Goal: Task Accomplishment & Management: Use online tool/utility

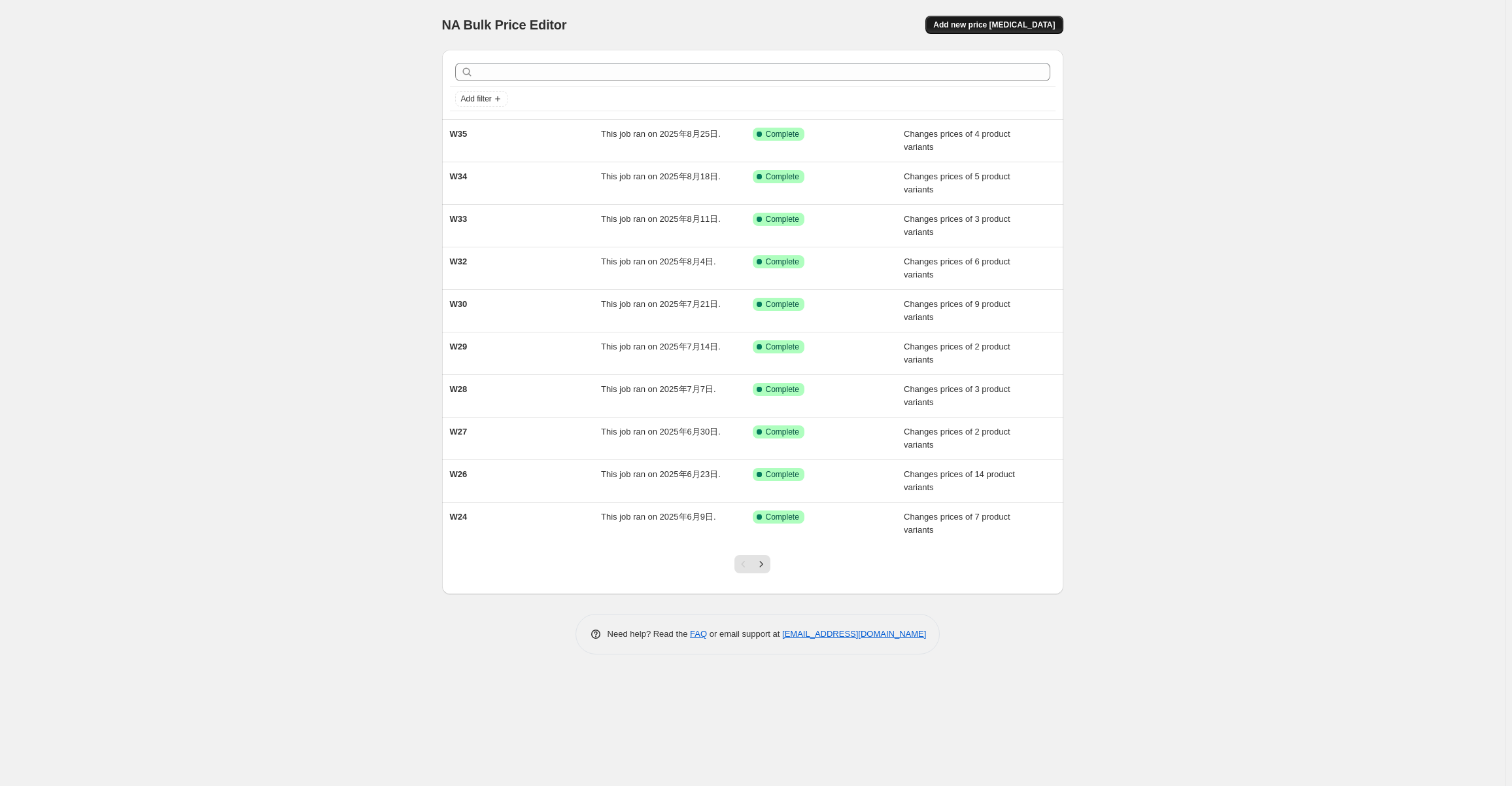
click at [1010, 21] on span "Add new price [MEDICAL_DATA]" at bounding box center [994, 25] width 122 height 11
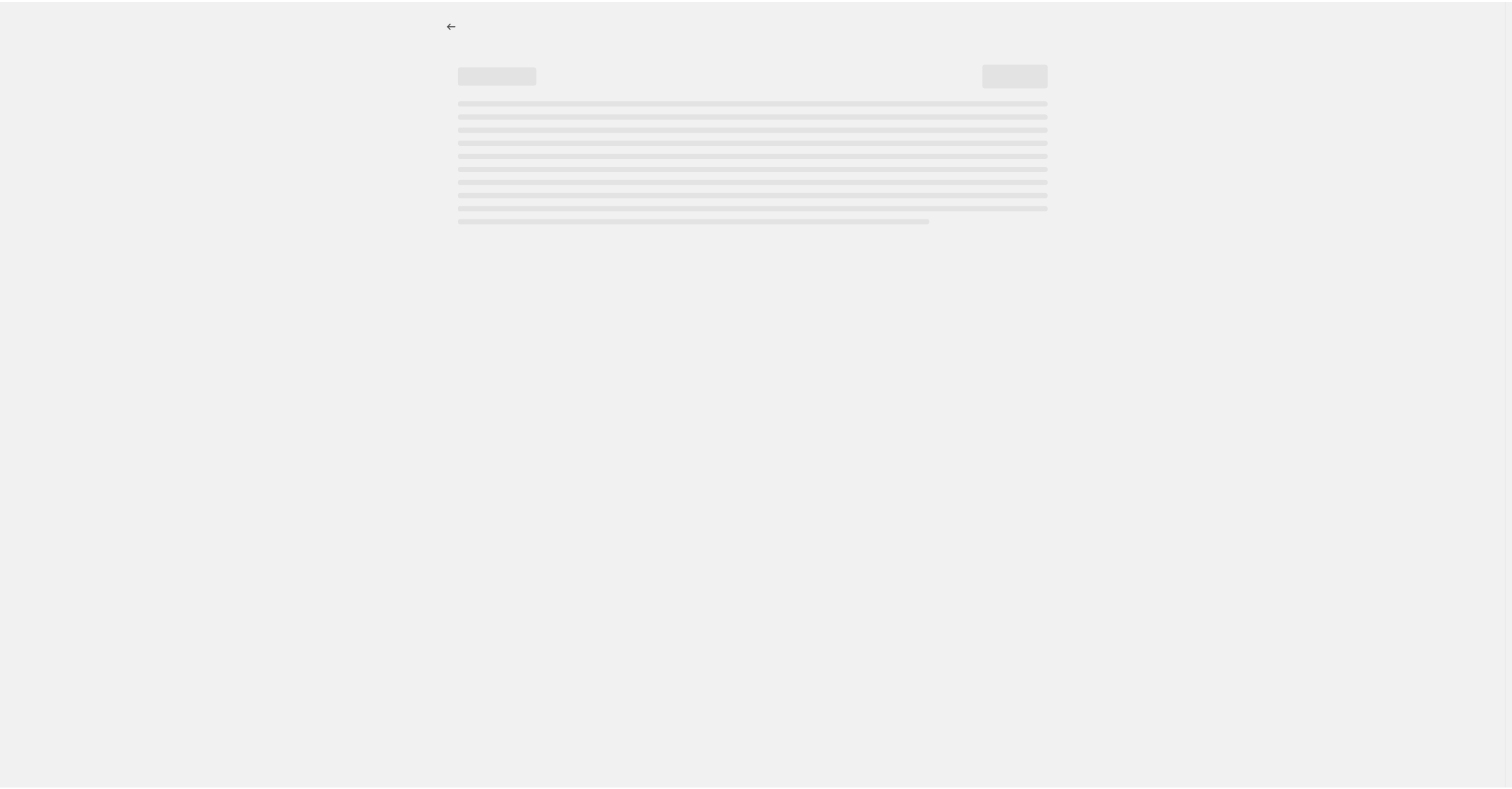
select select "percentage"
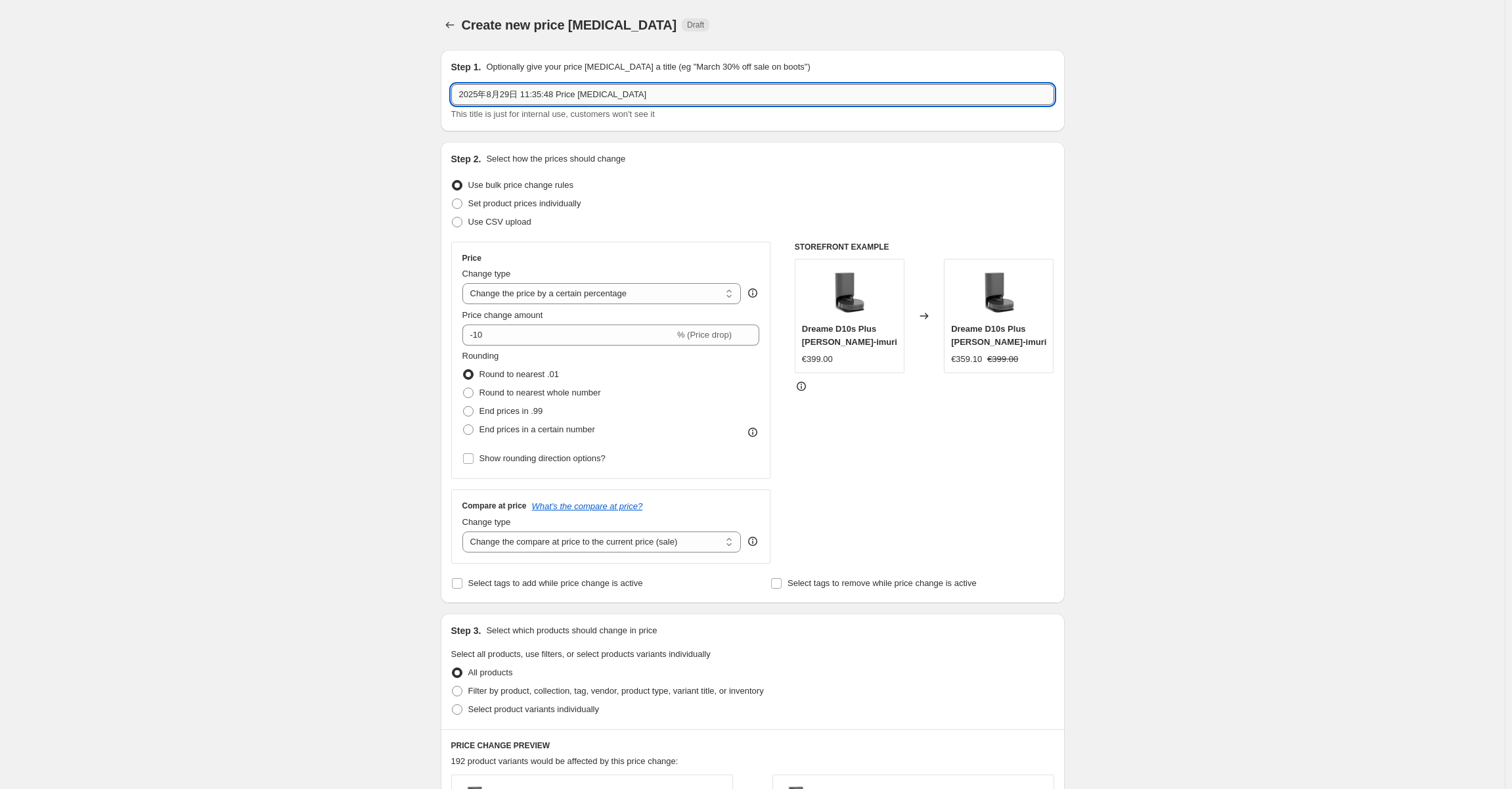
click at [624, 93] on input "2025年8月29日 11:35:48 Price [MEDICAL_DATA]" at bounding box center [753, 95] width 603 height 21
type input "W36"
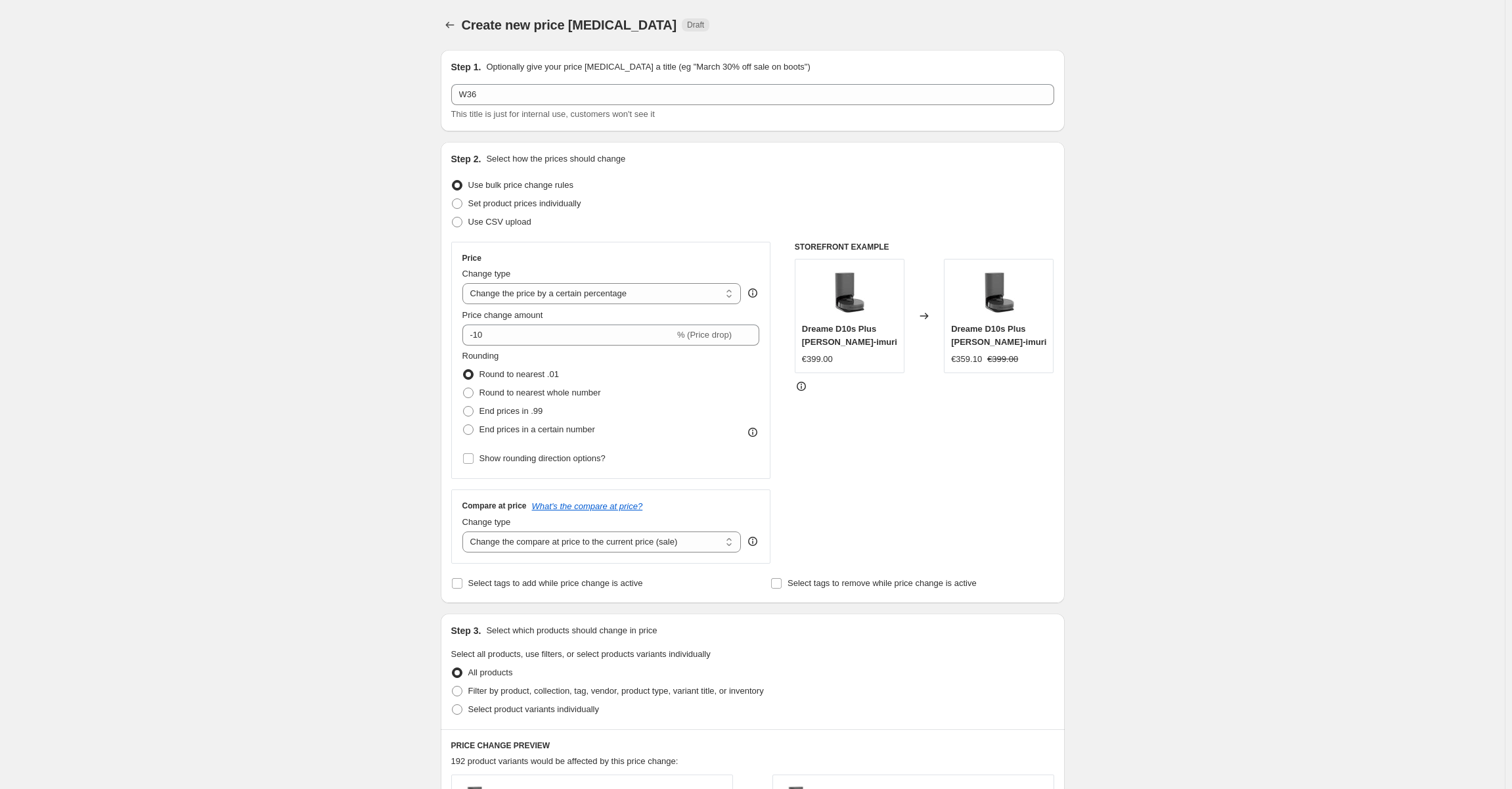
drag, startPoint x: 374, startPoint y: 240, endPoint x: 457, endPoint y: 286, distance: 94.9
click at [374, 240] on div "Create new price [MEDICAL_DATA]. This page is ready Create new price [MEDICAL_D…" at bounding box center [752, 656] width 1504 height 1313
click at [549, 202] on span "Set product prices individually" at bounding box center [524, 203] width 113 height 10
click at [452, 199] on input "Set product prices individually" at bounding box center [452, 198] width 1 height 1
radio input "true"
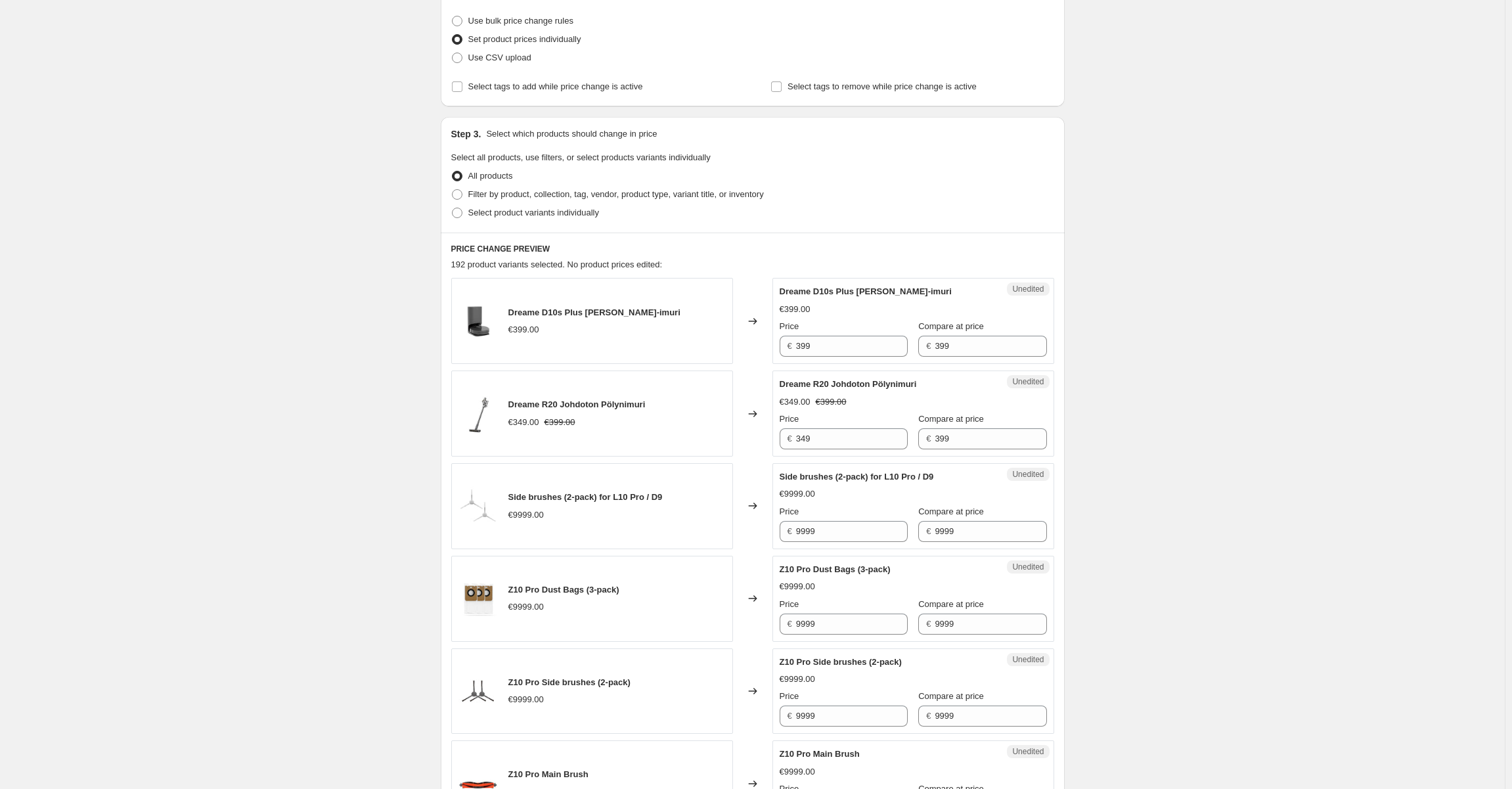
scroll to position [197, 0]
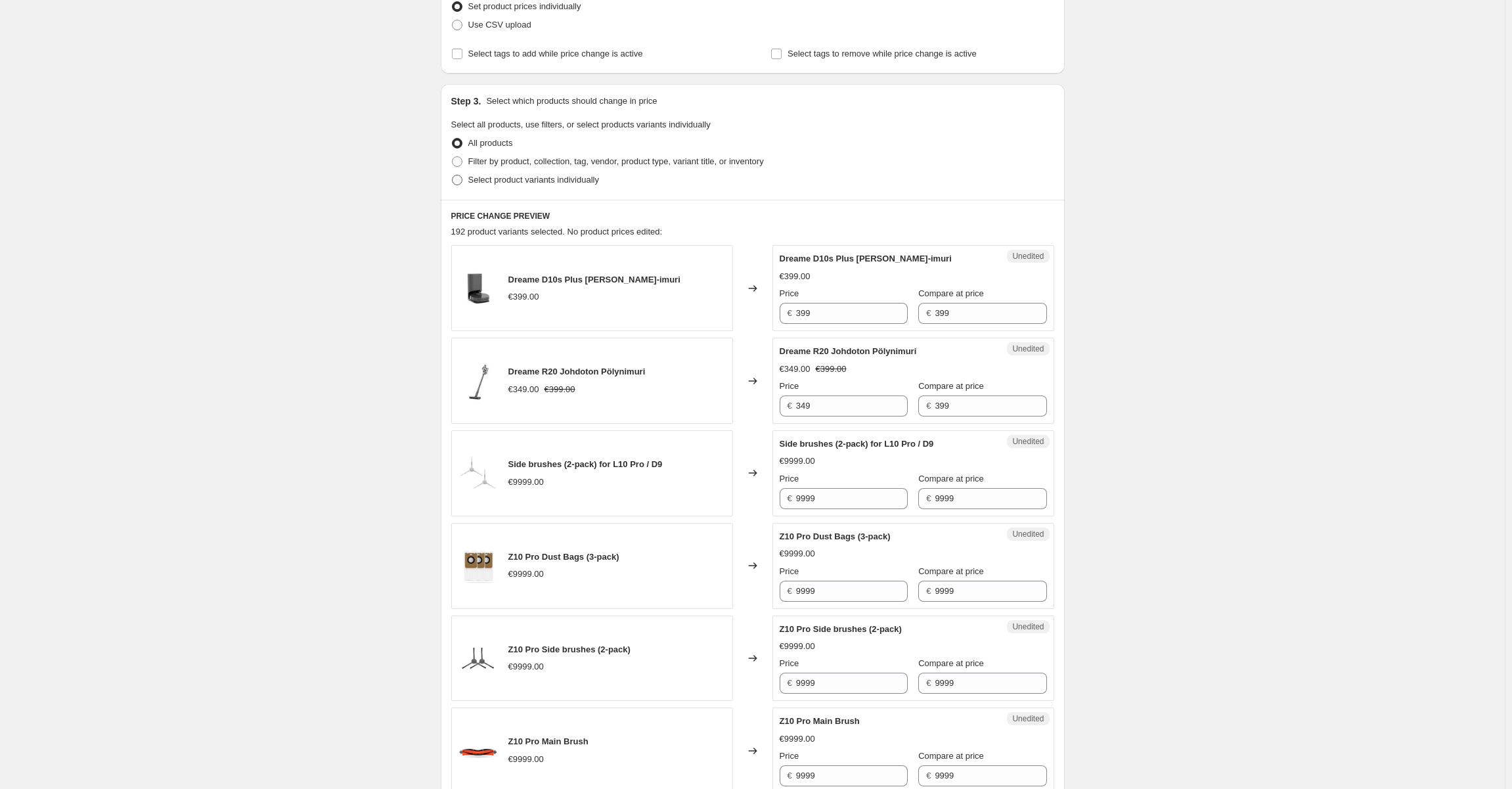
click at [519, 182] on span "Select product variants individually" at bounding box center [533, 179] width 130 height 10
click at [452, 175] on input "Select product variants individually" at bounding box center [452, 174] width 1 height 1
radio input "true"
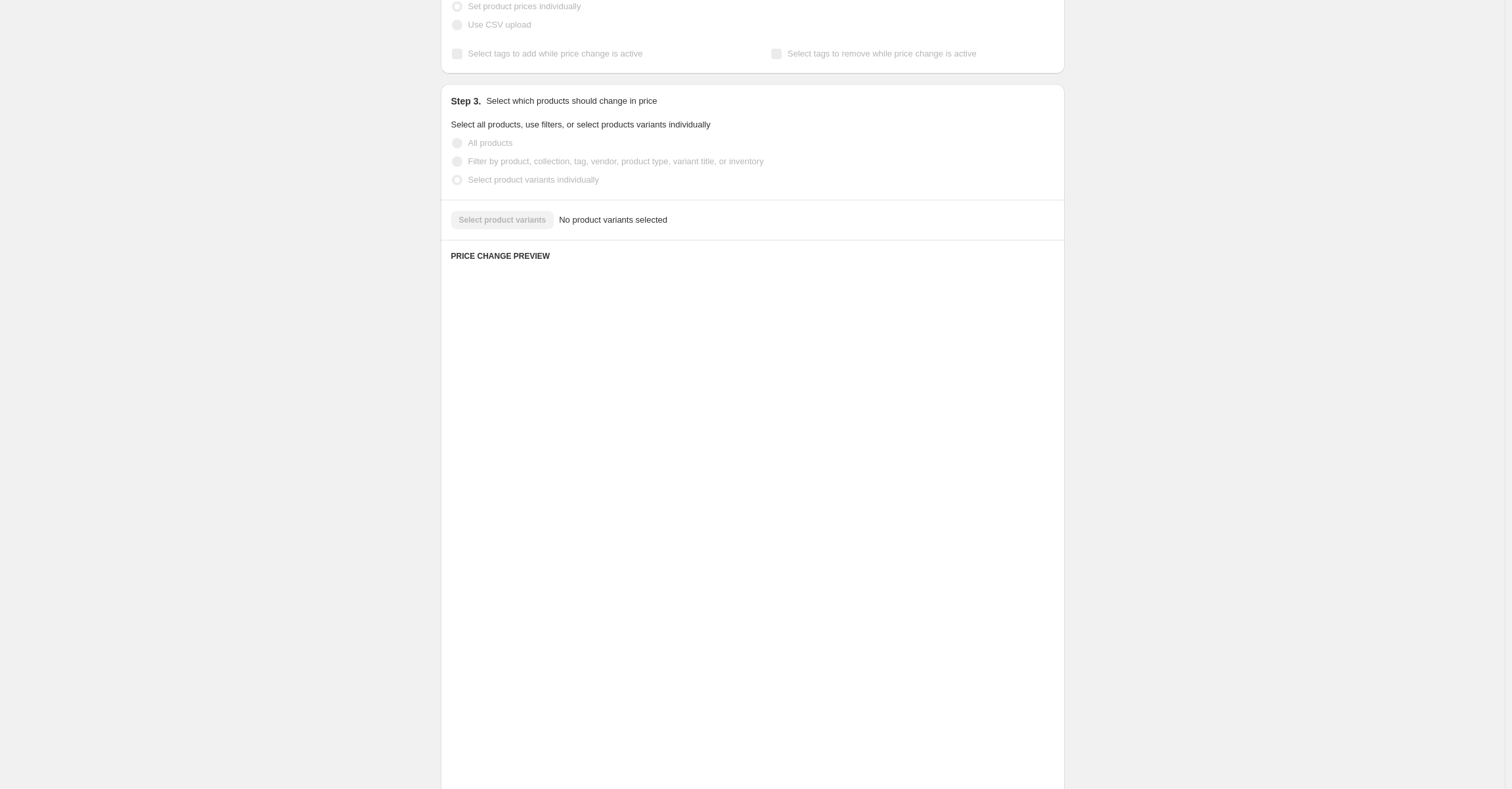
scroll to position [0, 0]
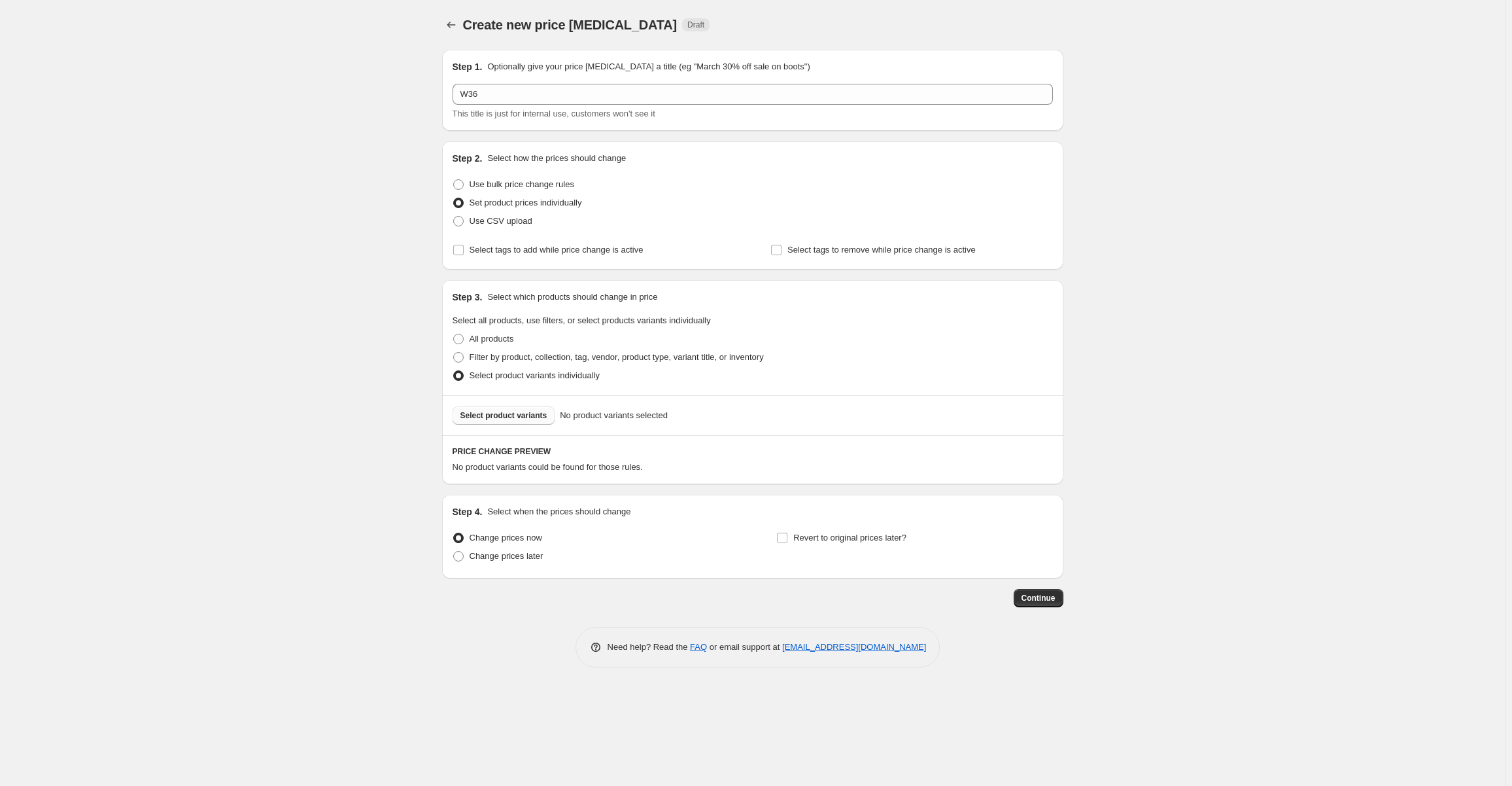
click at [527, 409] on button "Select product variants" at bounding box center [504, 416] width 103 height 18
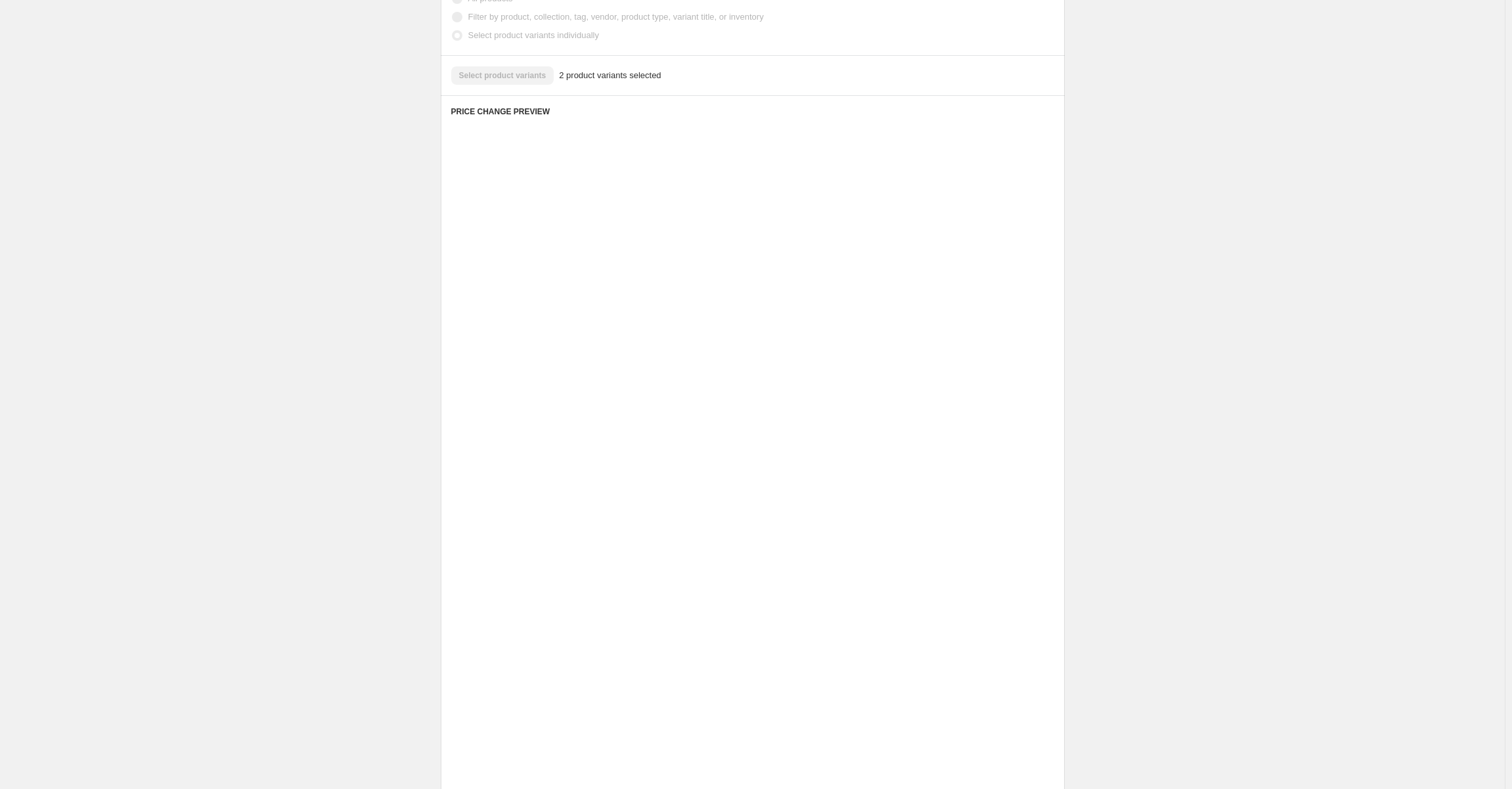
scroll to position [128, 0]
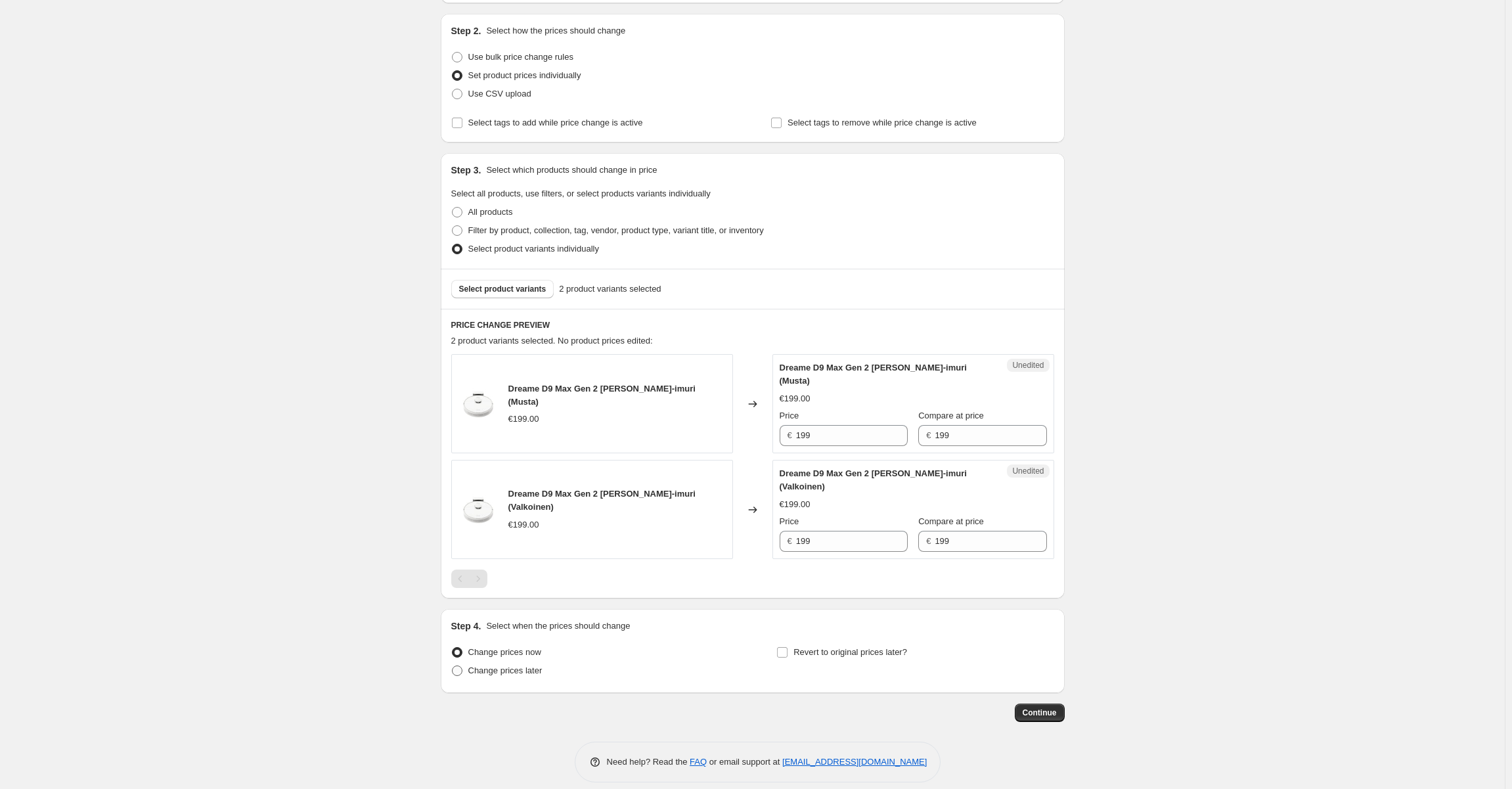
click at [509, 665] on span "Change prices later" at bounding box center [505, 670] width 74 height 10
click at [452, 665] on input "Change prices later" at bounding box center [452, 665] width 1 height 1
radio input "true"
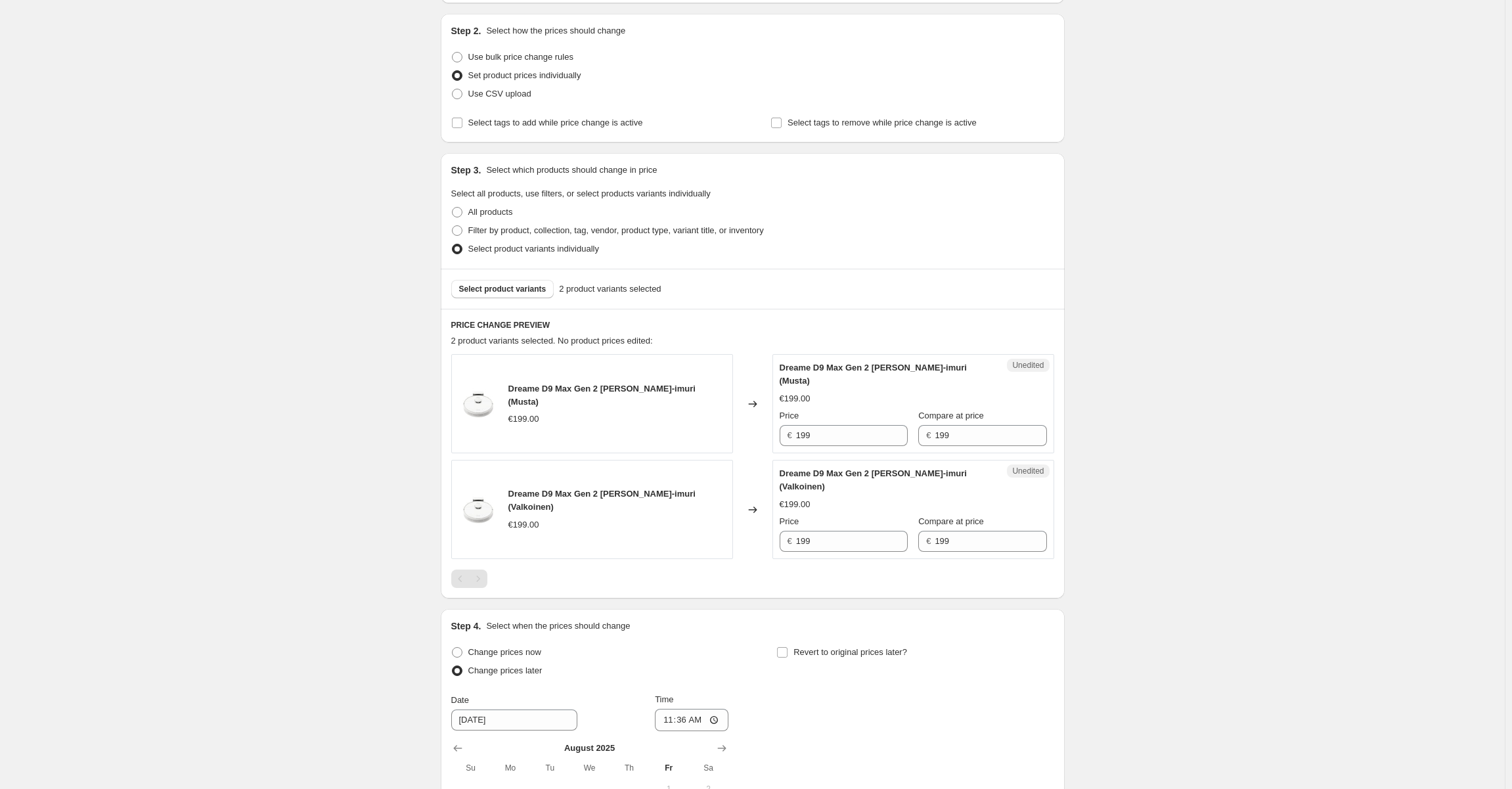
scroll to position [374, 0]
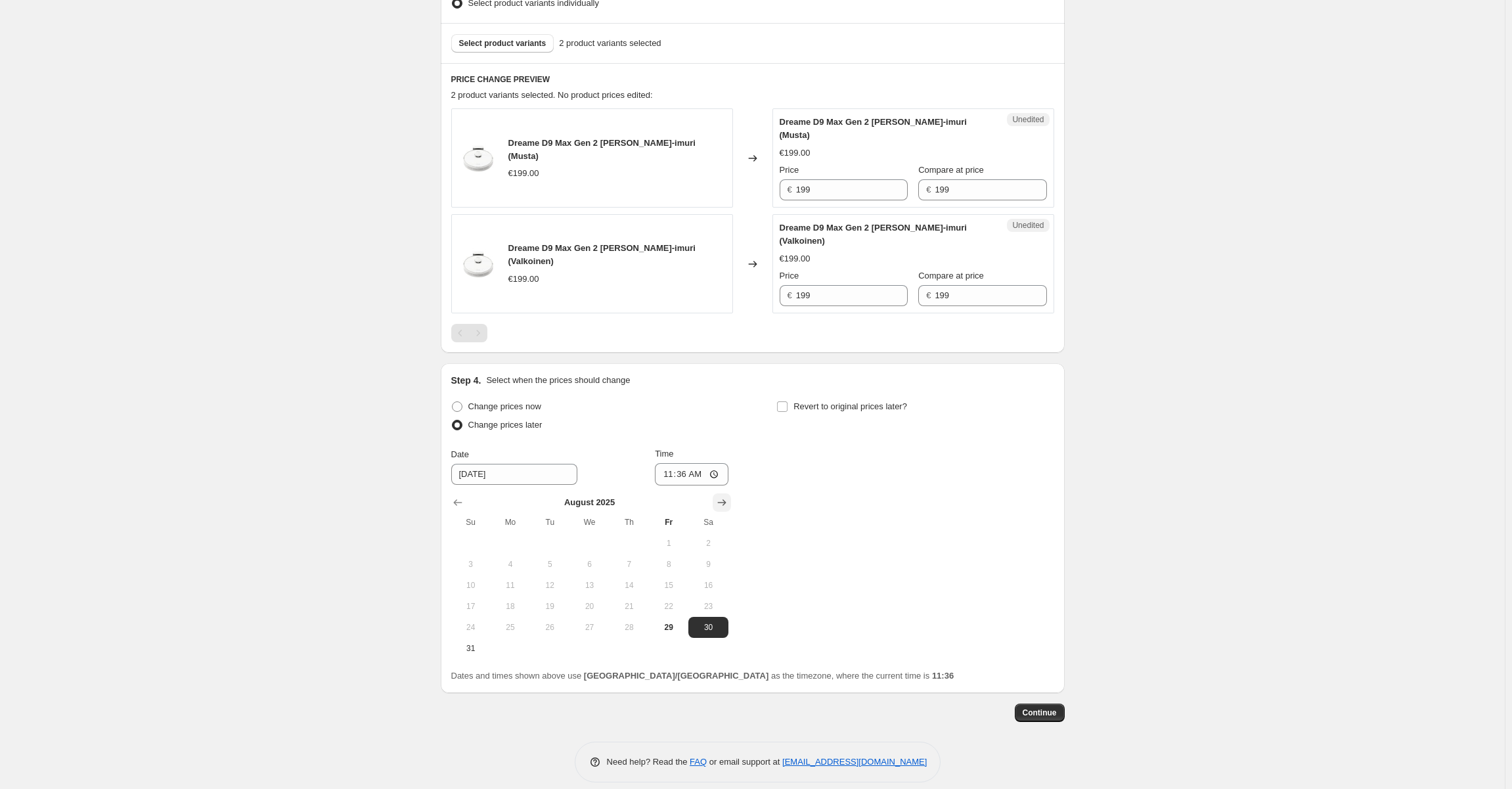
click at [720, 496] on icon "Show next month, September 2025" at bounding box center [721, 502] width 13 height 13
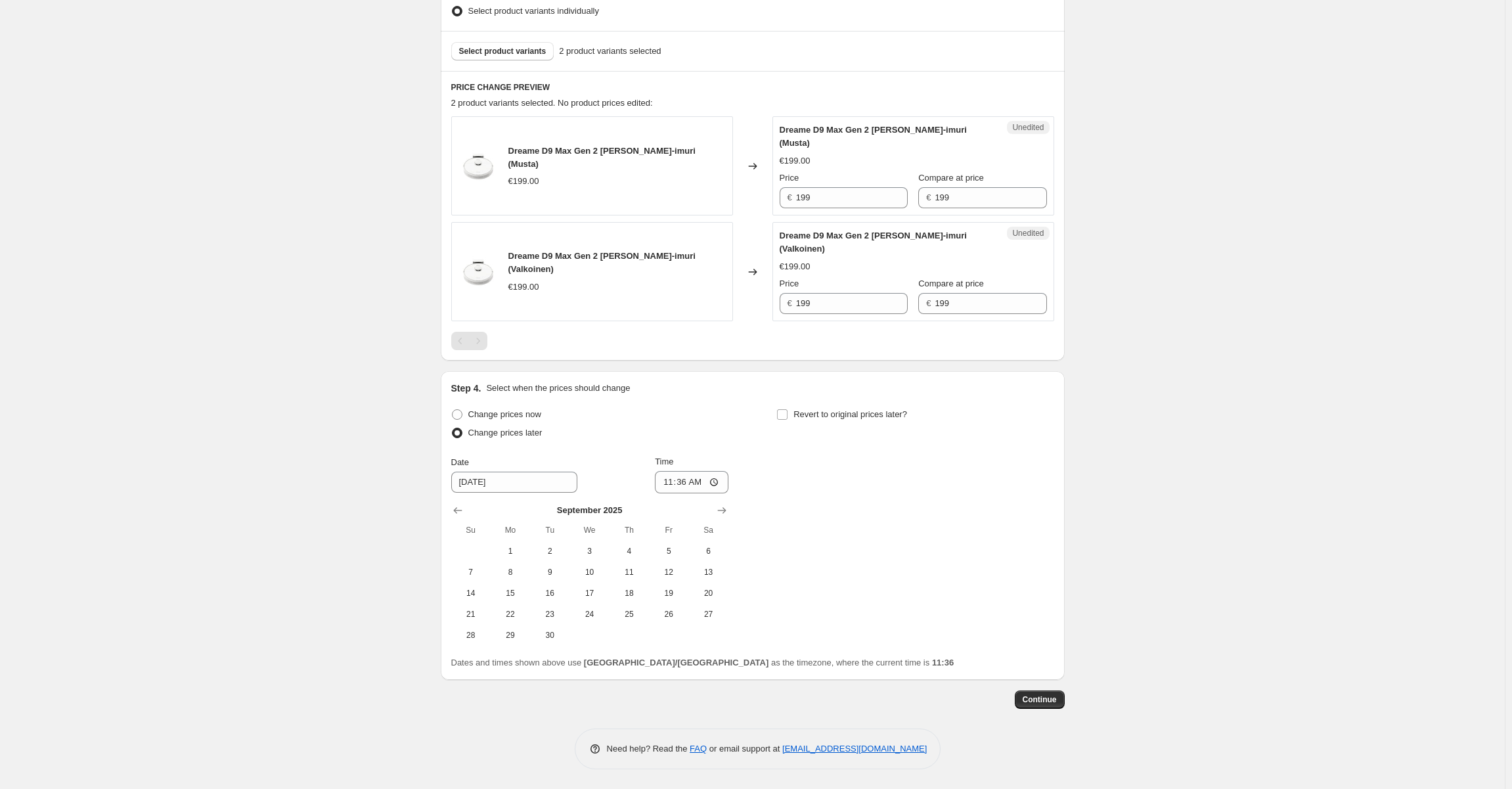
scroll to position [353, 0]
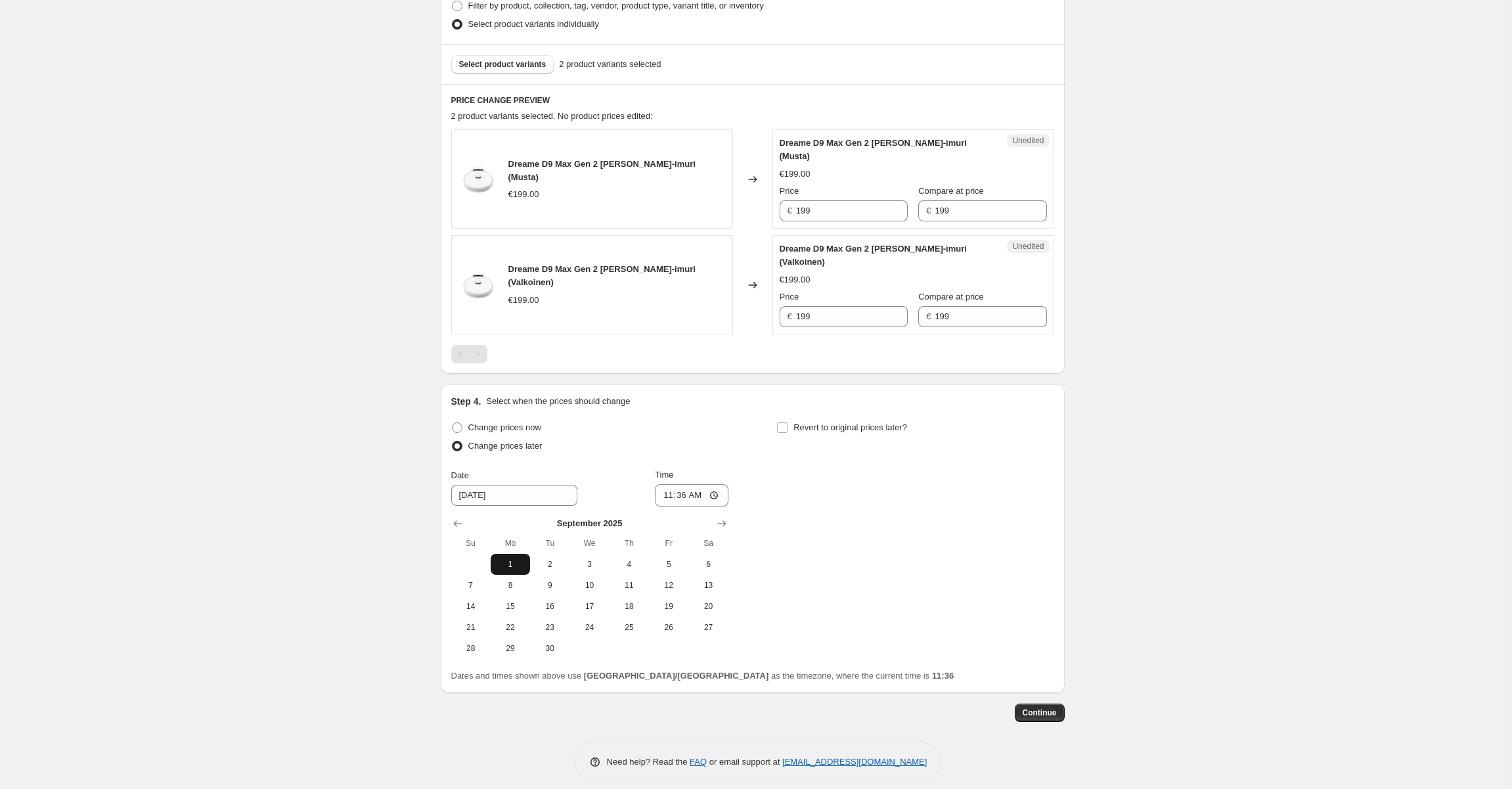
click at [507, 559] on span "1" at bounding box center [511, 564] width 29 height 11
type input "[DATE]"
click at [687, 484] on input "11:36" at bounding box center [691, 495] width 74 height 22
type input "07:00"
click at [859, 502] on div "Change prices now Change prices later Date [DATE] Time 07:00 [DATE] Su Mo Tu We…" at bounding box center [753, 538] width 603 height 240
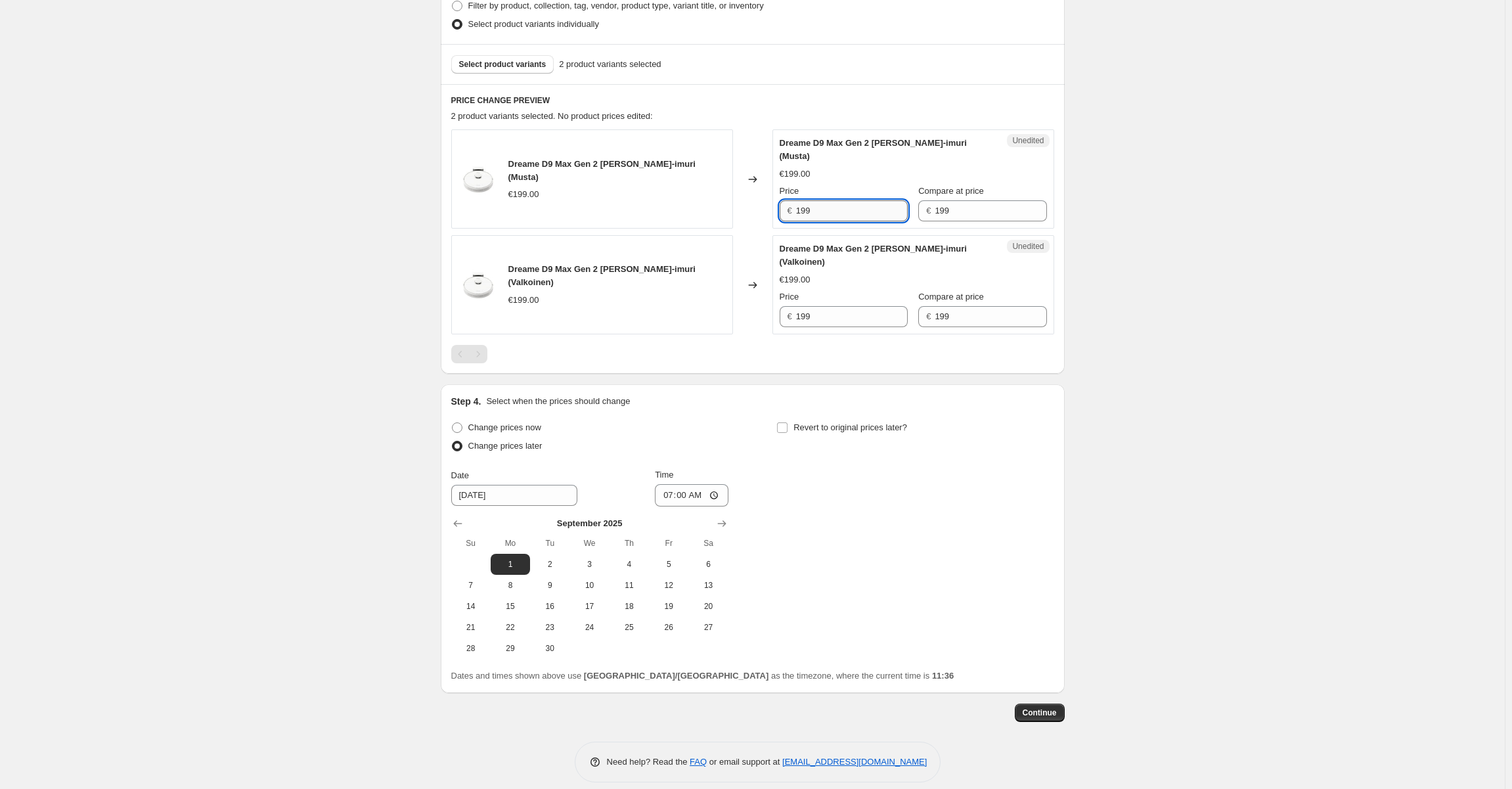
click at [819, 200] on input "199" at bounding box center [851, 211] width 112 height 21
drag, startPoint x: 806, startPoint y: 196, endPoint x: 799, endPoint y: 196, distance: 7.0
click at [799, 200] on input "199" at bounding box center [851, 211] width 112 height 21
drag, startPoint x: 806, startPoint y: 200, endPoint x: 793, endPoint y: 200, distance: 13.0
click at [793, 200] on div "€ 199" at bounding box center [844, 211] width 128 height 21
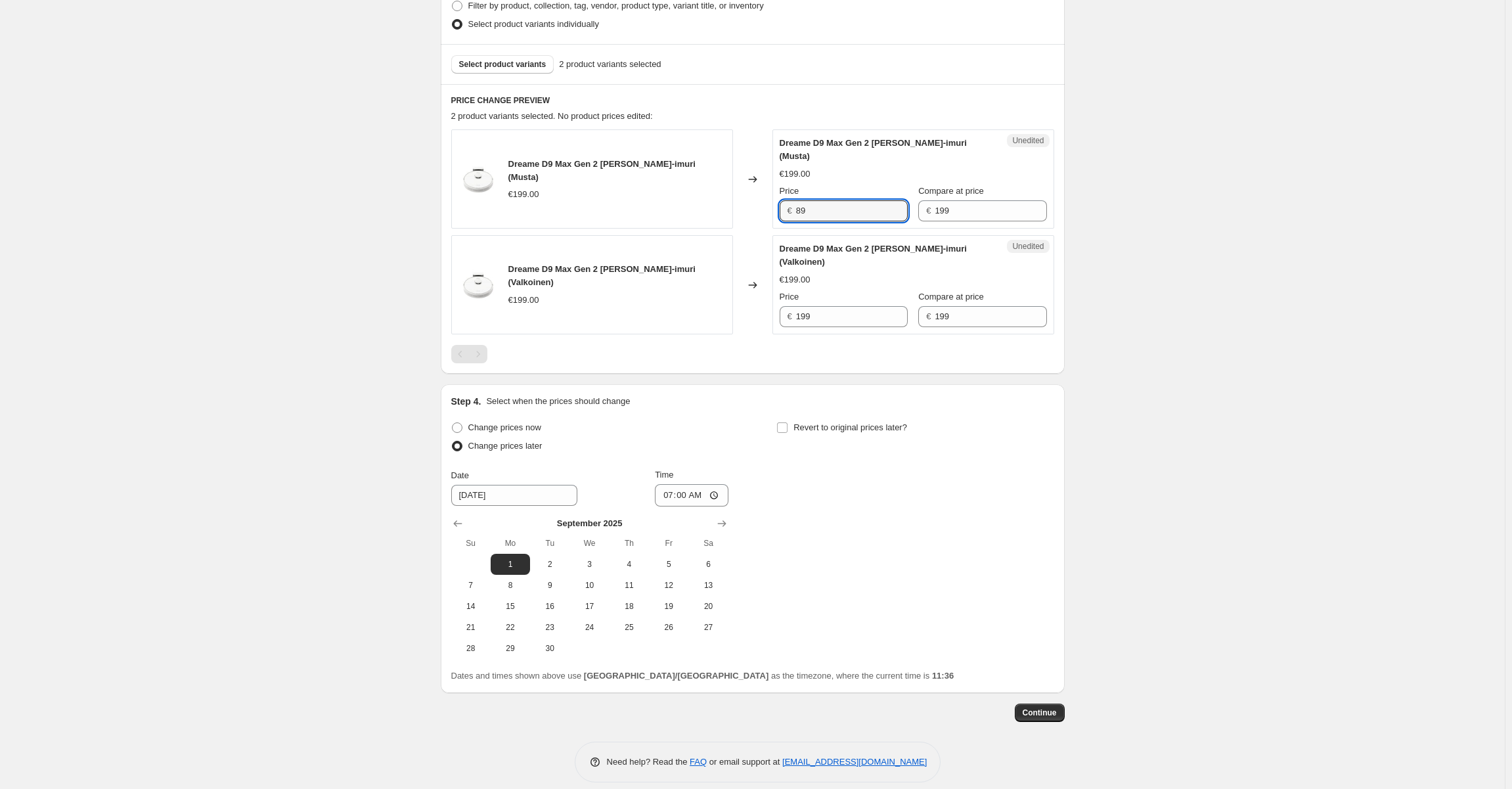
drag, startPoint x: 866, startPoint y: 196, endPoint x: 744, endPoint y: 212, distance: 123.0
click at [735, 201] on div "Dreame D9 Max Gen 2 [PERSON_NAME]-imuri (Musta) €199.00 Changed to Unedited Dre…" at bounding box center [753, 179] width 603 height 99
type input "89"
click at [824, 306] on input "199" at bounding box center [851, 316] width 112 height 21
paste input "5190"
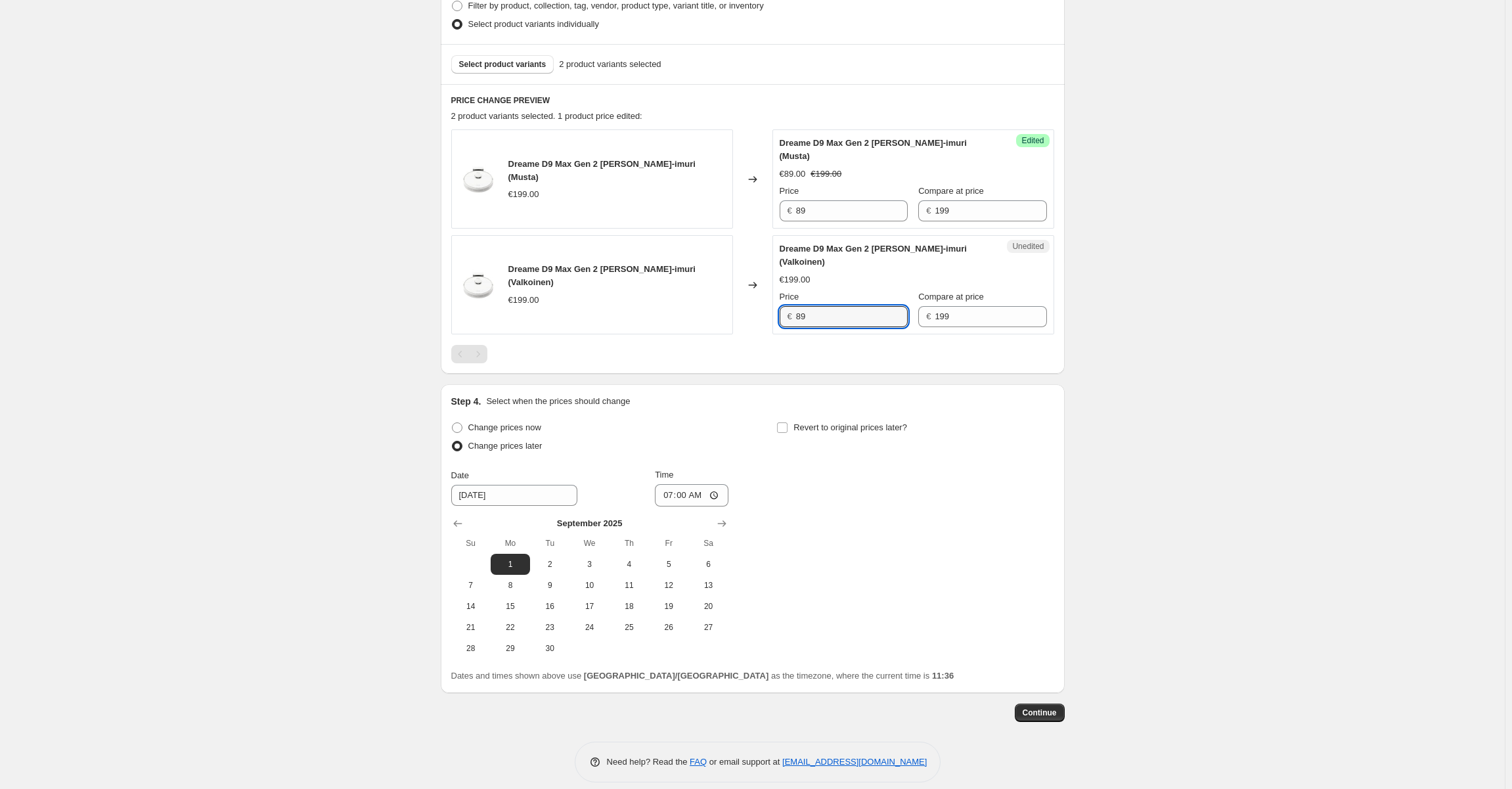
type input "89"
click at [916, 364] on div "Step 1. Optionally give your price [MEDICAL_DATA] a title (eg "March 30% off sa…" at bounding box center [747, 204] width 634 height 1035
click at [492, 55] on button "Select product variants" at bounding box center [503, 64] width 103 height 18
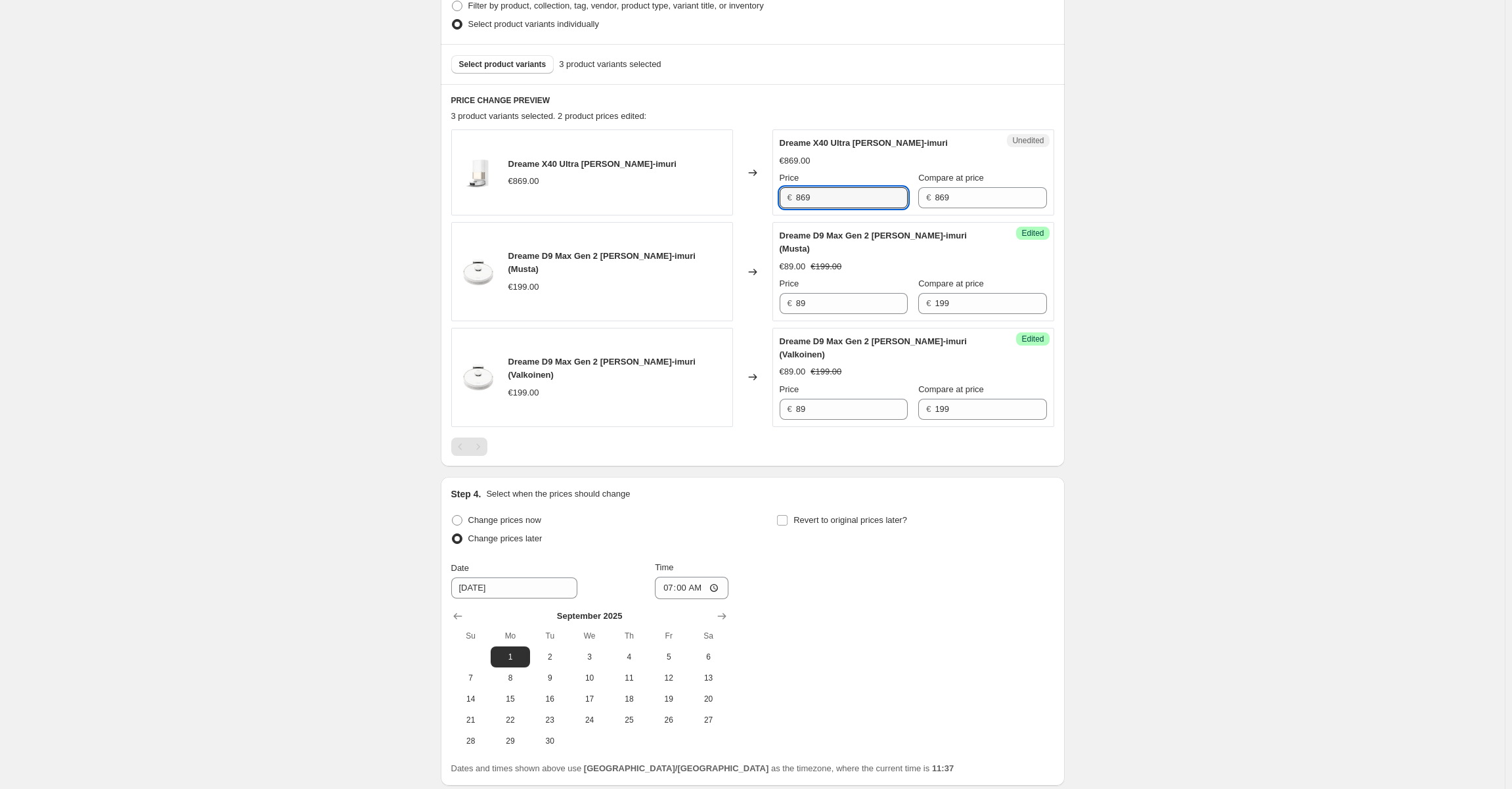
drag, startPoint x: 843, startPoint y: 203, endPoint x: 762, endPoint y: 202, distance: 81.0
click at [762, 202] on div "Dreame X40 Ultra [PERSON_NAME]-imuri €869.00 Changed to Unedited Dreame X40 Ult…" at bounding box center [753, 172] width 603 height 86
type input "649"
click at [1211, 256] on div "Create new price [MEDICAL_DATA]. This page is ready Create new price [MEDICAL_D…" at bounding box center [752, 271] width 1504 height 1247
click at [497, 61] on span "Select product variants" at bounding box center [502, 64] width 87 height 11
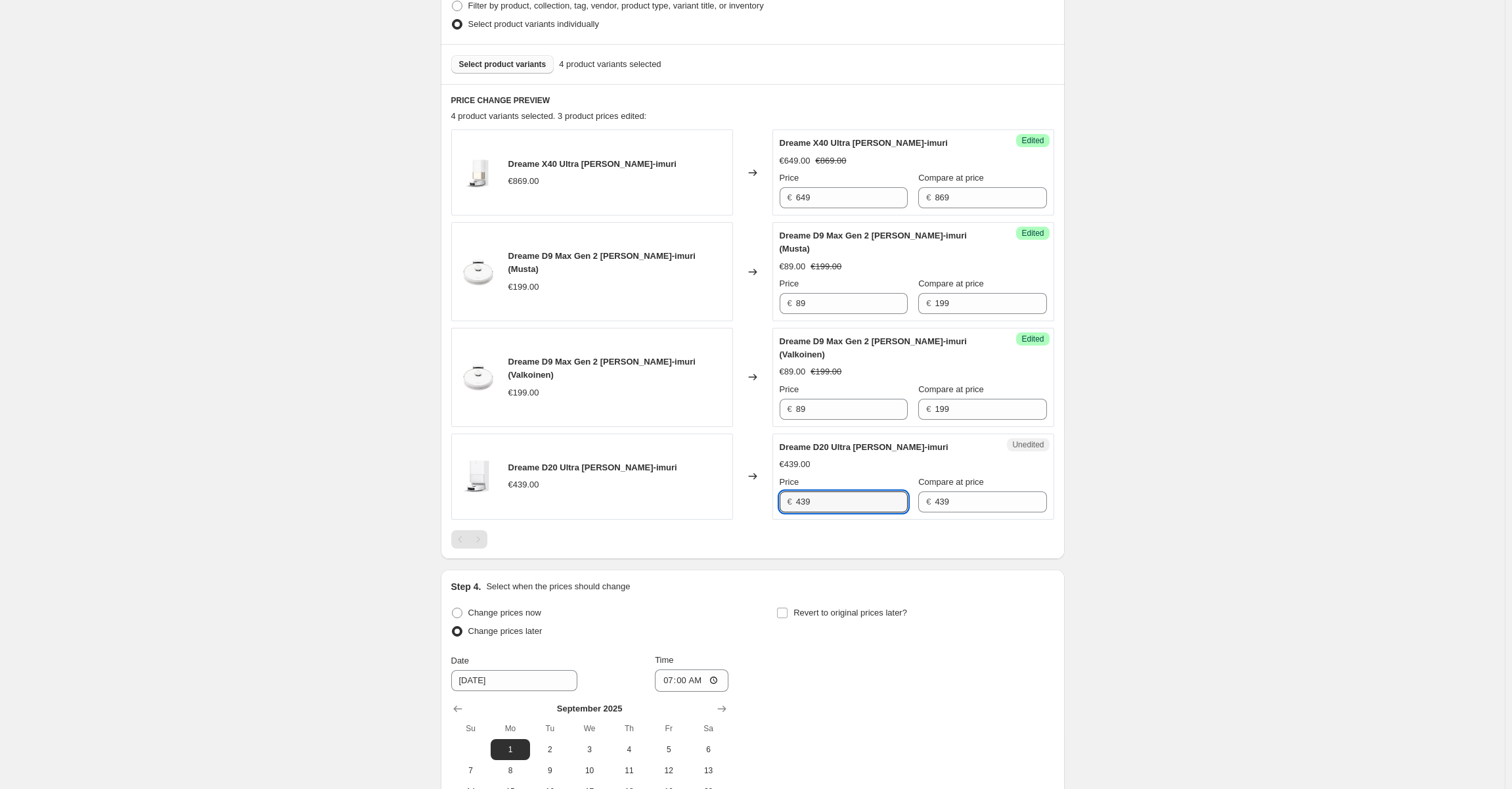
drag, startPoint x: 824, startPoint y: 483, endPoint x: 779, endPoint y: 485, distance: 45.0
click at [779, 485] on div "Unedited Dreame D20 Ultra [PERSON_NAME]-imuri €439.00 Price € 439 Compare at pr…" at bounding box center [913, 476] width 281 height 86
type input "389"
click at [854, 538] on div "PRICE CHANGE PREVIEW 4 product variants selected. 3 product prices edited: Drea…" at bounding box center [753, 322] width 624 height 475
click at [517, 77] on div "Select product variants 4 product variants selected" at bounding box center [753, 64] width 624 height 40
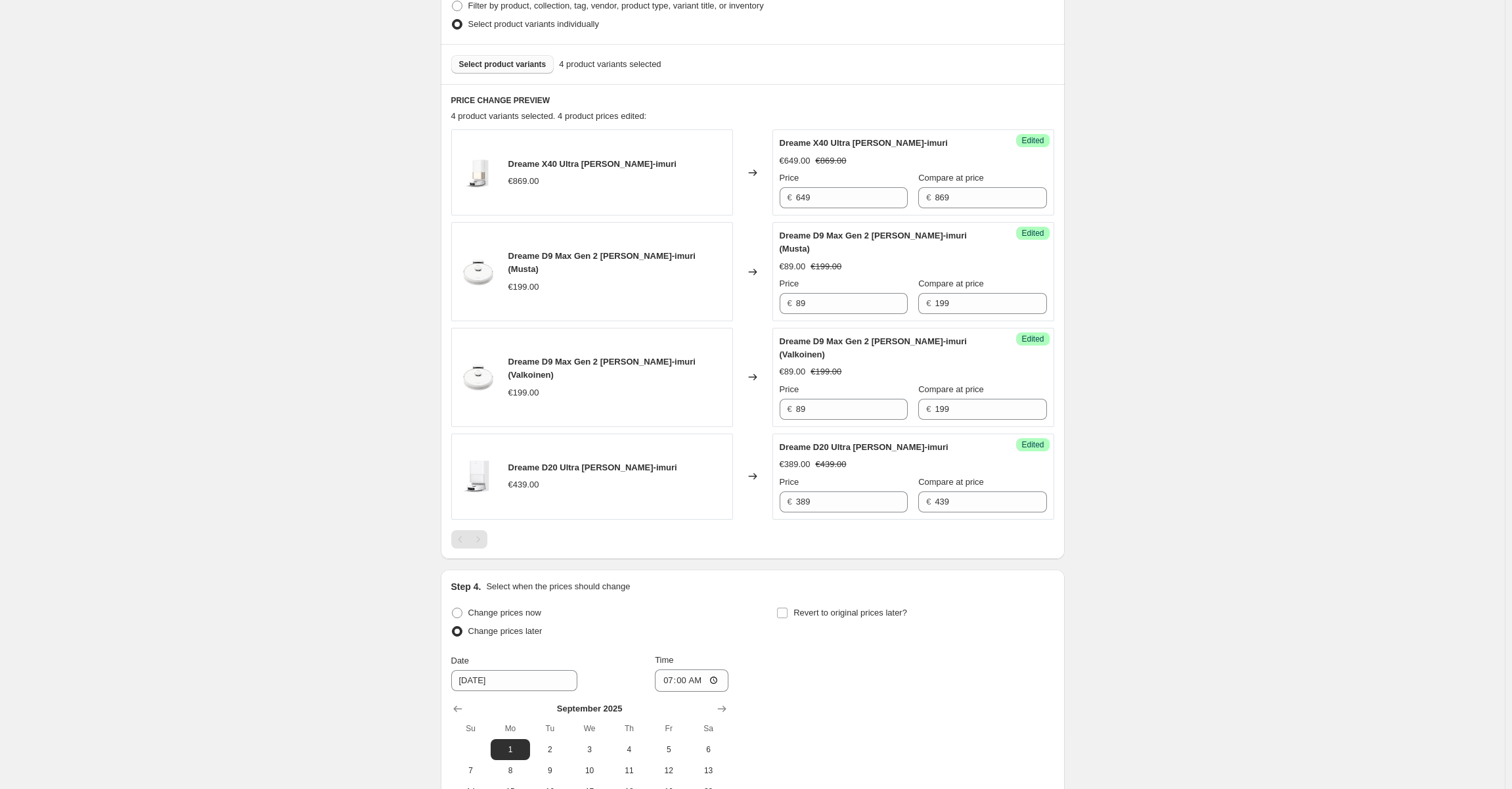
click at [518, 64] on span "Select product variants" at bounding box center [502, 64] width 87 height 11
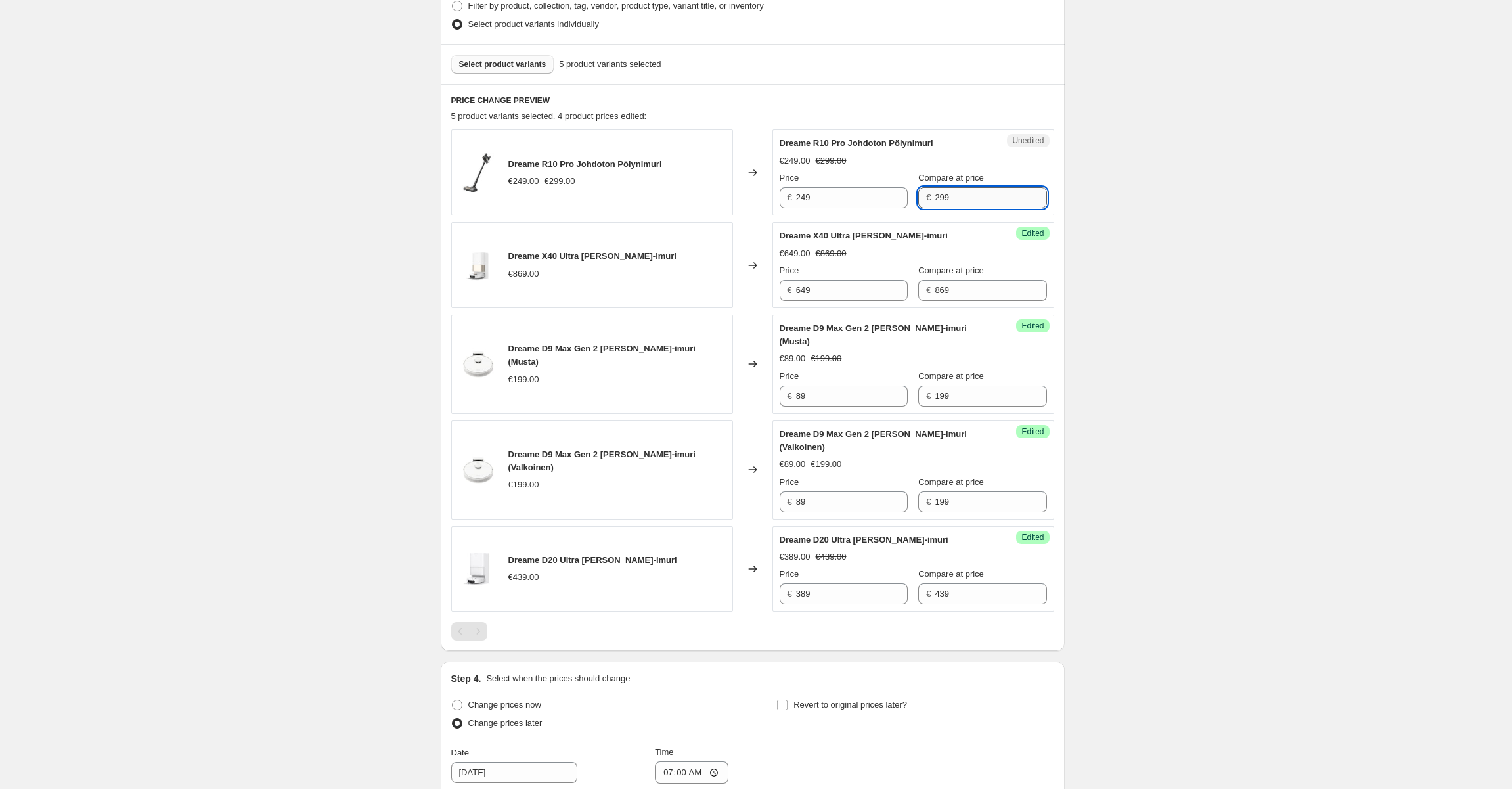
click at [968, 199] on input "299" at bounding box center [990, 198] width 112 height 21
click at [828, 212] on div "Unedited Dreame R10 Pro Johdoton Pölynimuri €249.00 €299.00 Price € 249 Compare…" at bounding box center [913, 172] width 281 height 86
click at [837, 198] on input "249" at bounding box center [851, 198] width 112 height 21
paste input "9"
type input "299"
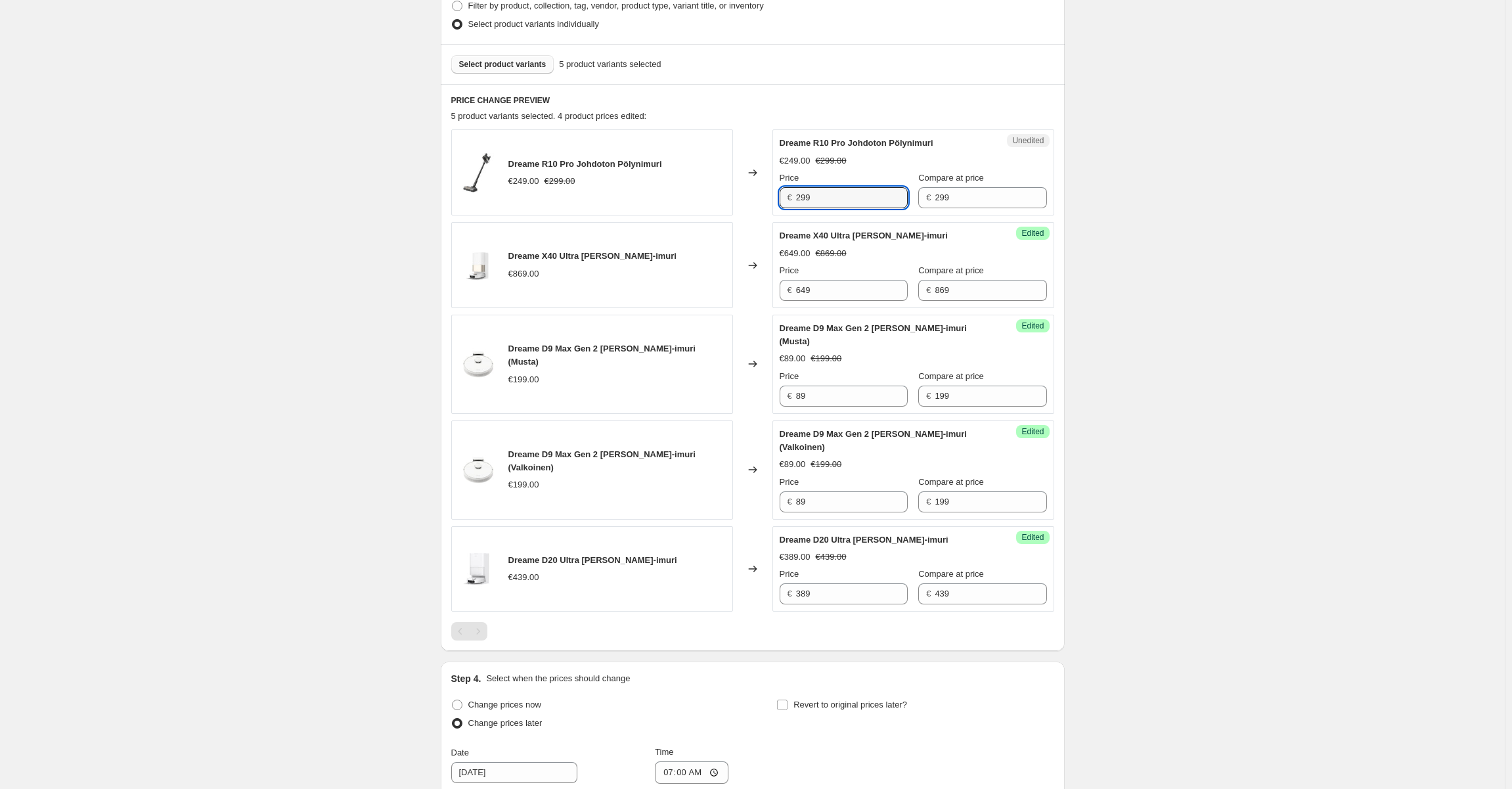
click at [897, 118] on div "5 product variants selected. 4 product prices edited:" at bounding box center [753, 116] width 603 height 13
click at [489, 61] on span "Select product variants" at bounding box center [502, 64] width 87 height 11
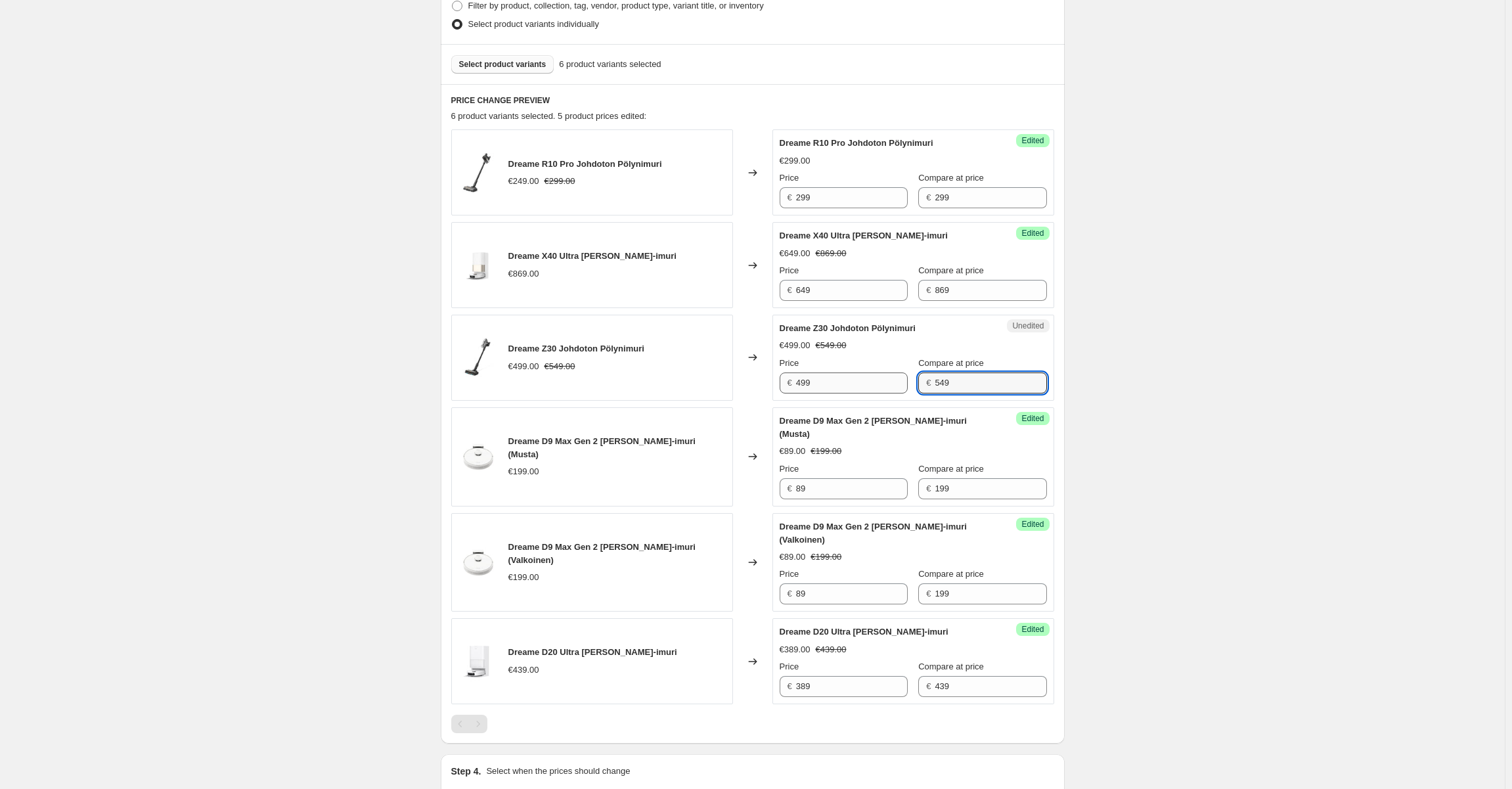
drag, startPoint x: 936, startPoint y: 385, endPoint x: 819, endPoint y: 379, distance: 117.2
click at [820, 379] on div "Price € 499 Compare at price € 549" at bounding box center [913, 375] width 267 height 36
click at [865, 394] on div "Unedited Dreame Z30 Johdoton Pölynimuri €499.00 €549.00 Price € 499 Compare at …" at bounding box center [913, 357] width 281 height 86
click at [847, 388] on input "499" at bounding box center [851, 383] width 112 height 21
paste input "2"
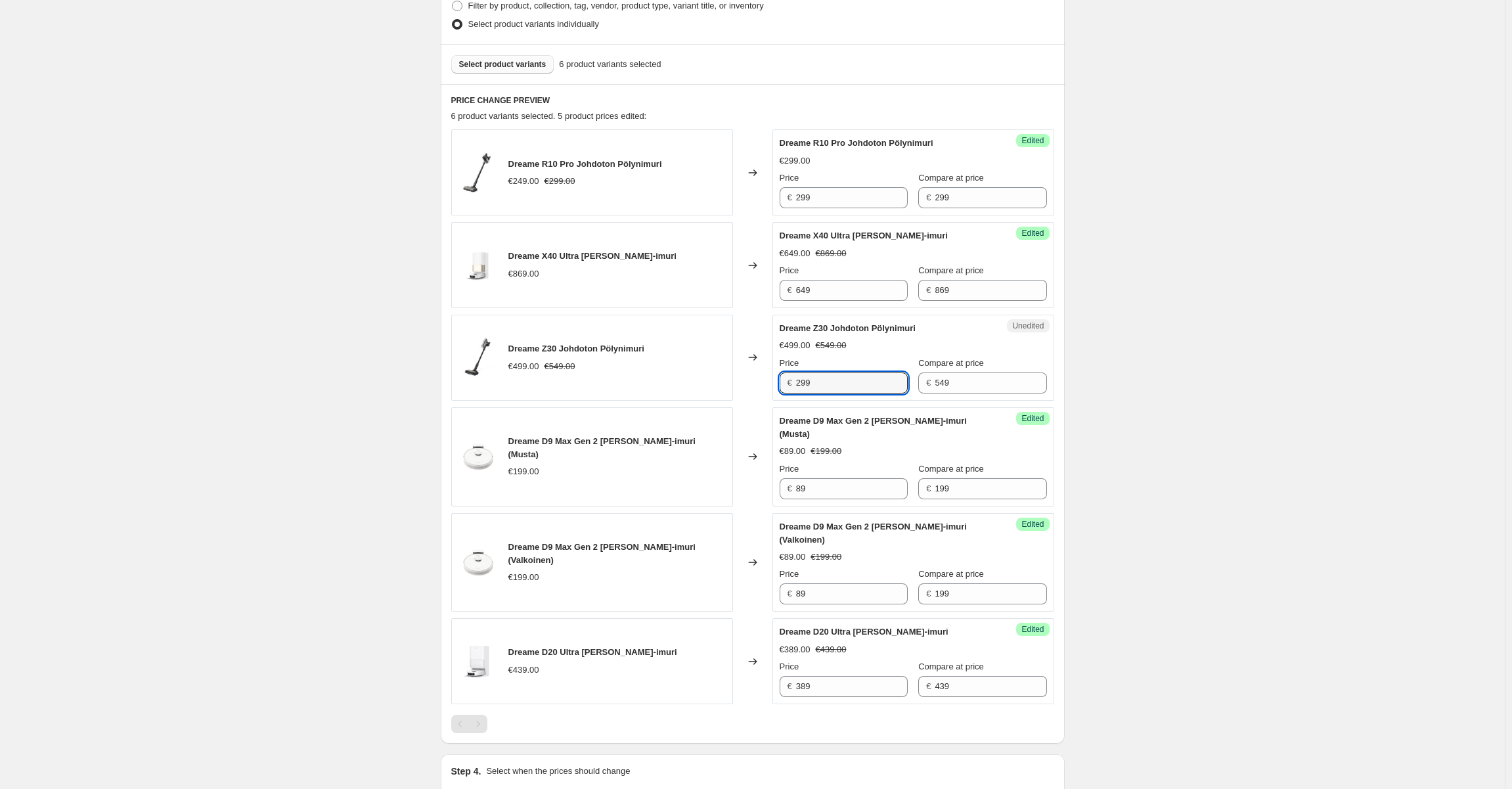
click at [865, 364] on div "Price" at bounding box center [844, 363] width 128 height 13
click at [945, 382] on input "549" at bounding box center [990, 383] width 112 height 21
click at [857, 388] on input "299" at bounding box center [851, 383] width 112 height 21
paste input "54"
type input "549"
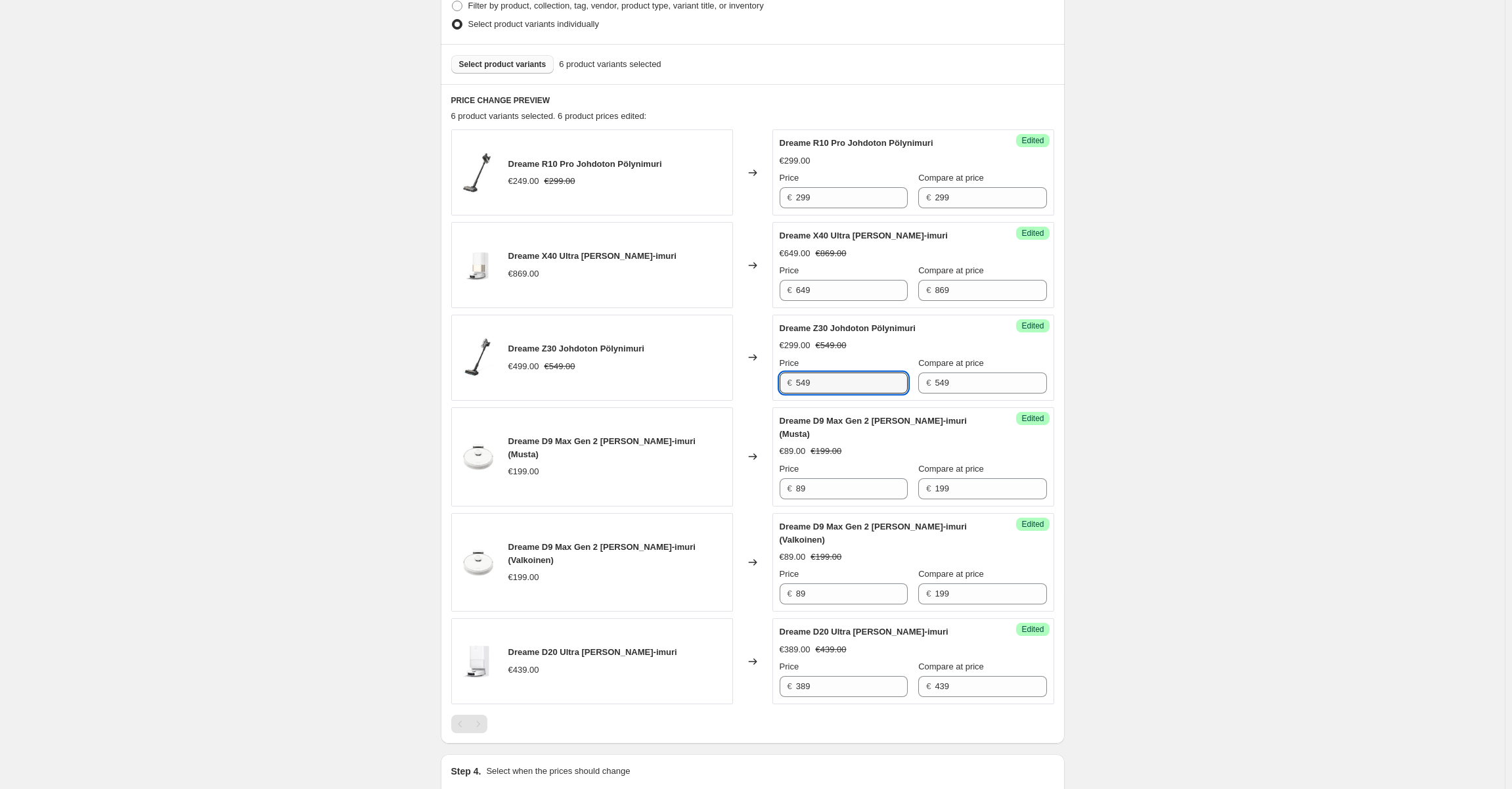
drag, startPoint x: 885, startPoint y: 354, endPoint x: 894, endPoint y: 354, distance: 9.0
click at [885, 354] on div "Dreame Z30 Johdoton Pölynimuri €299.00 €549.00 Price € 549 Compare at price € 5…" at bounding box center [913, 357] width 267 height 71
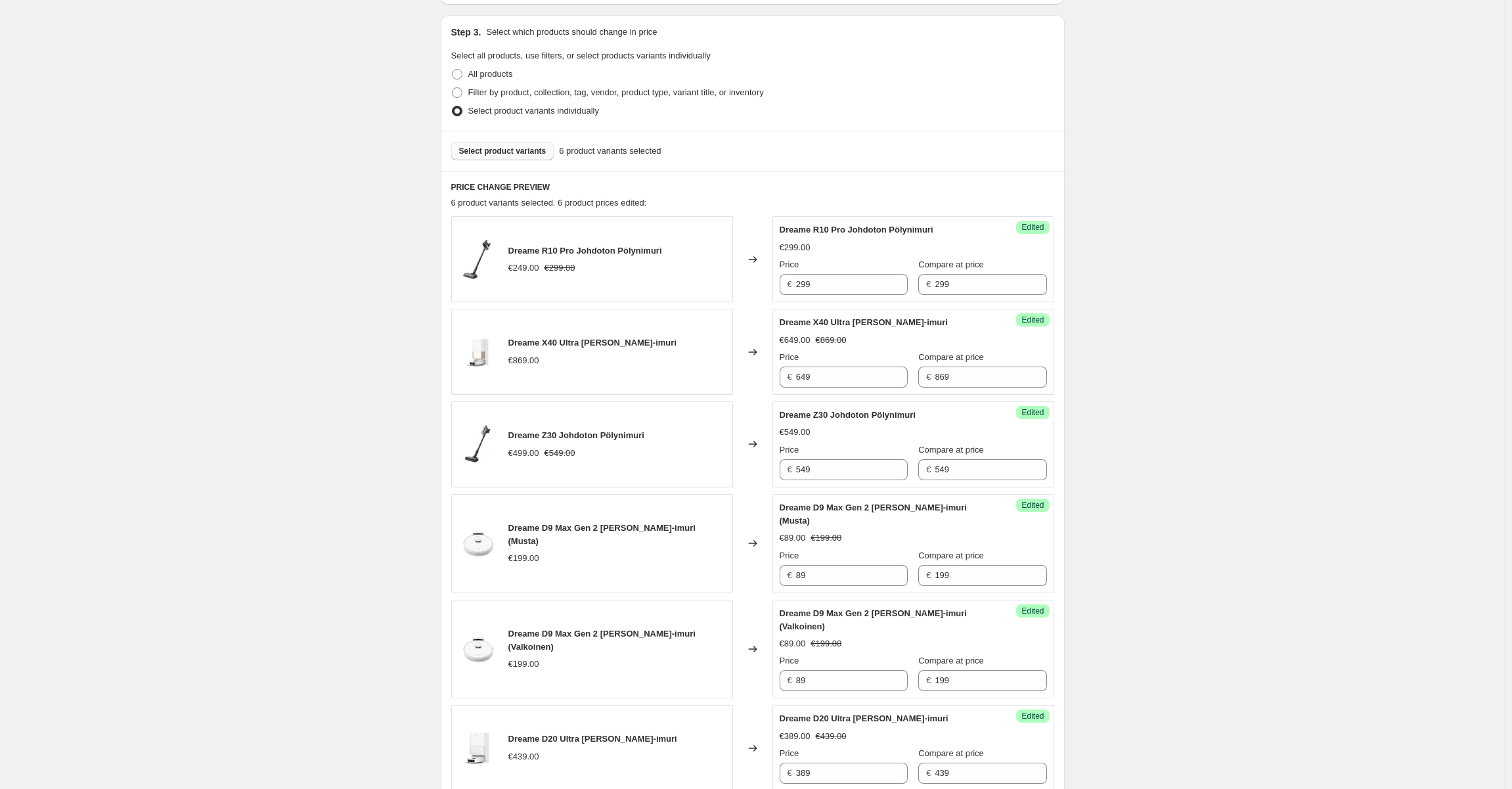
scroll to position [197, 0]
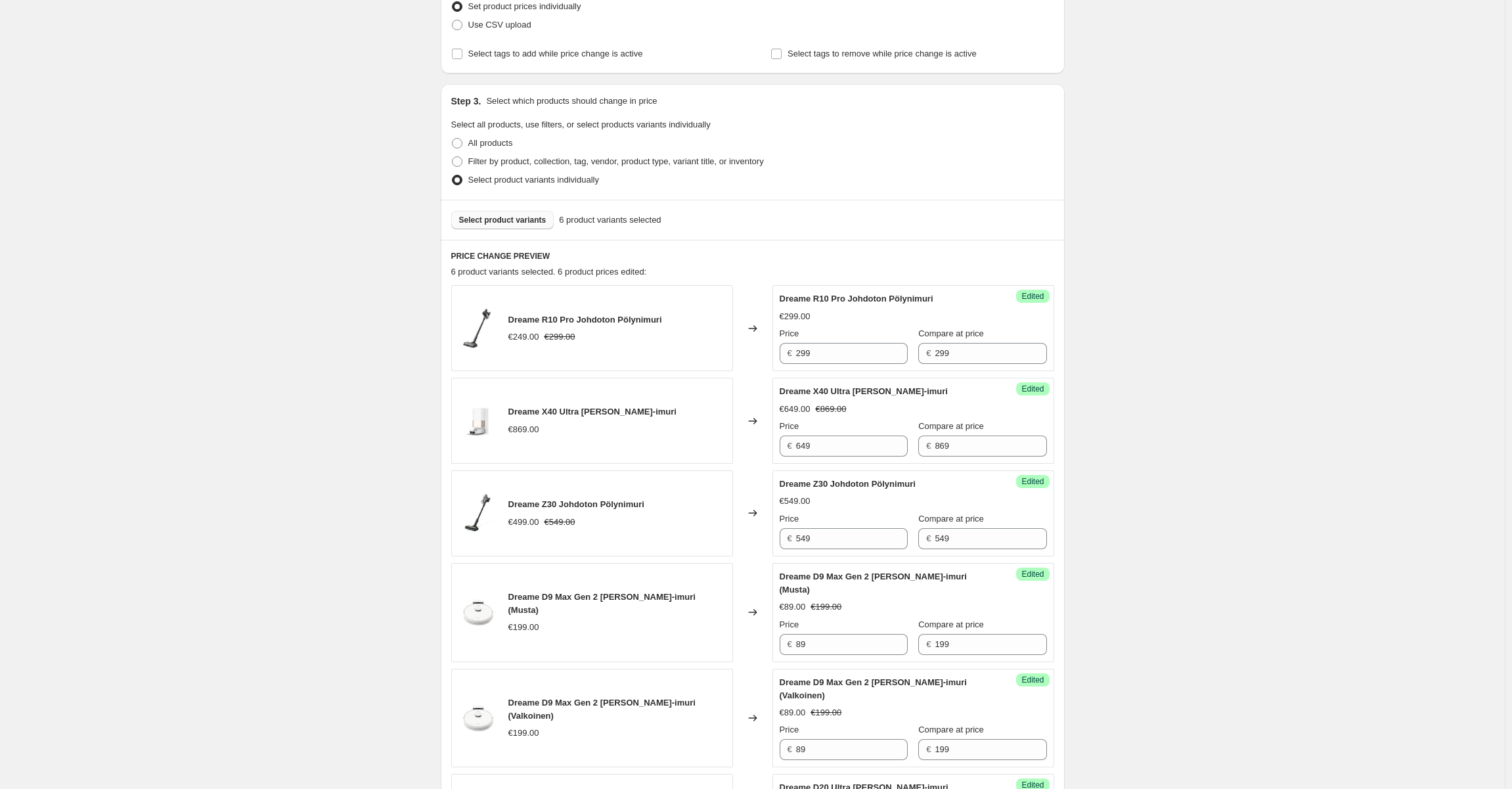
click at [490, 213] on button "Select product variants" at bounding box center [503, 220] width 103 height 18
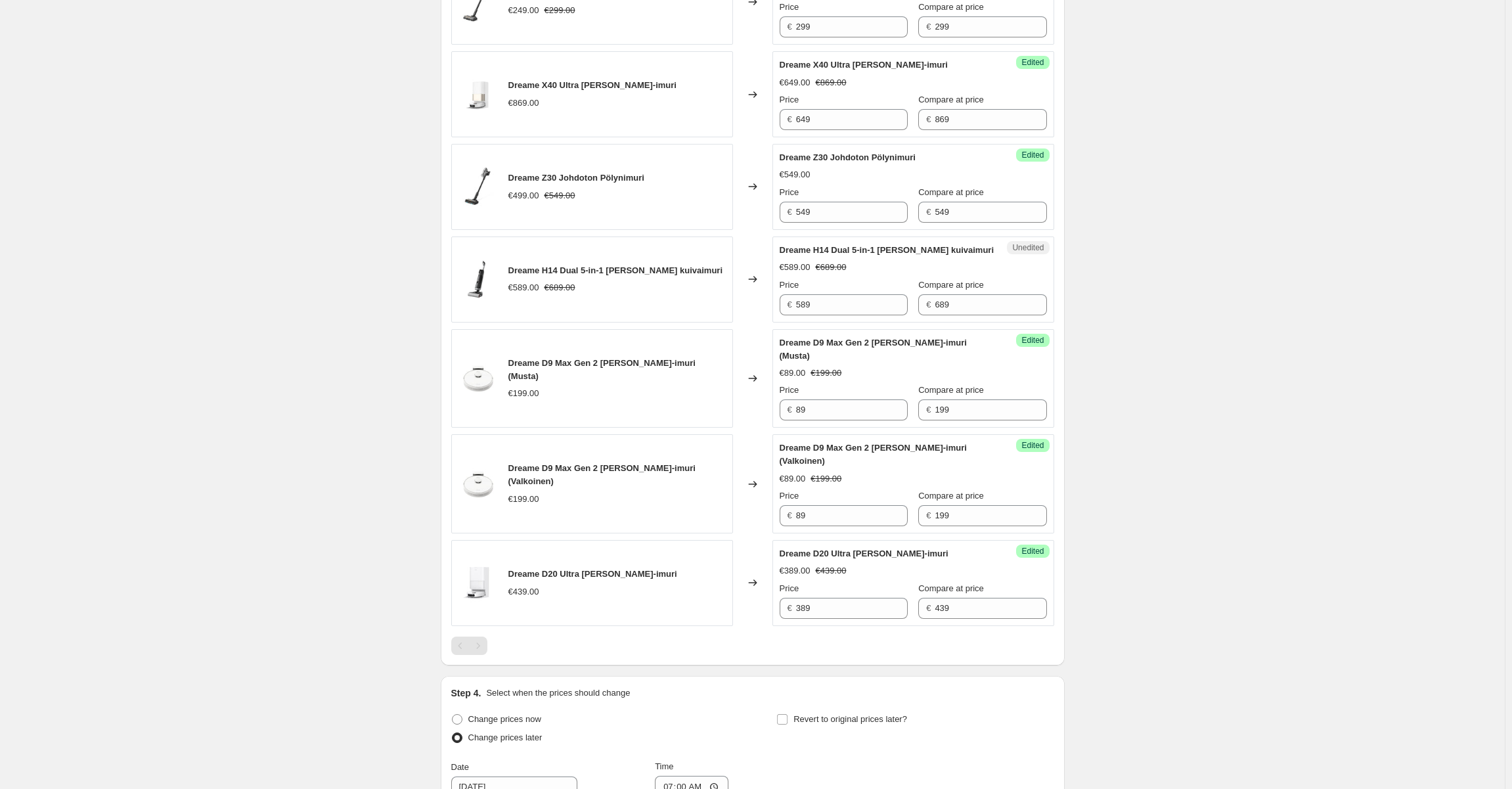
scroll to position [460, 0]
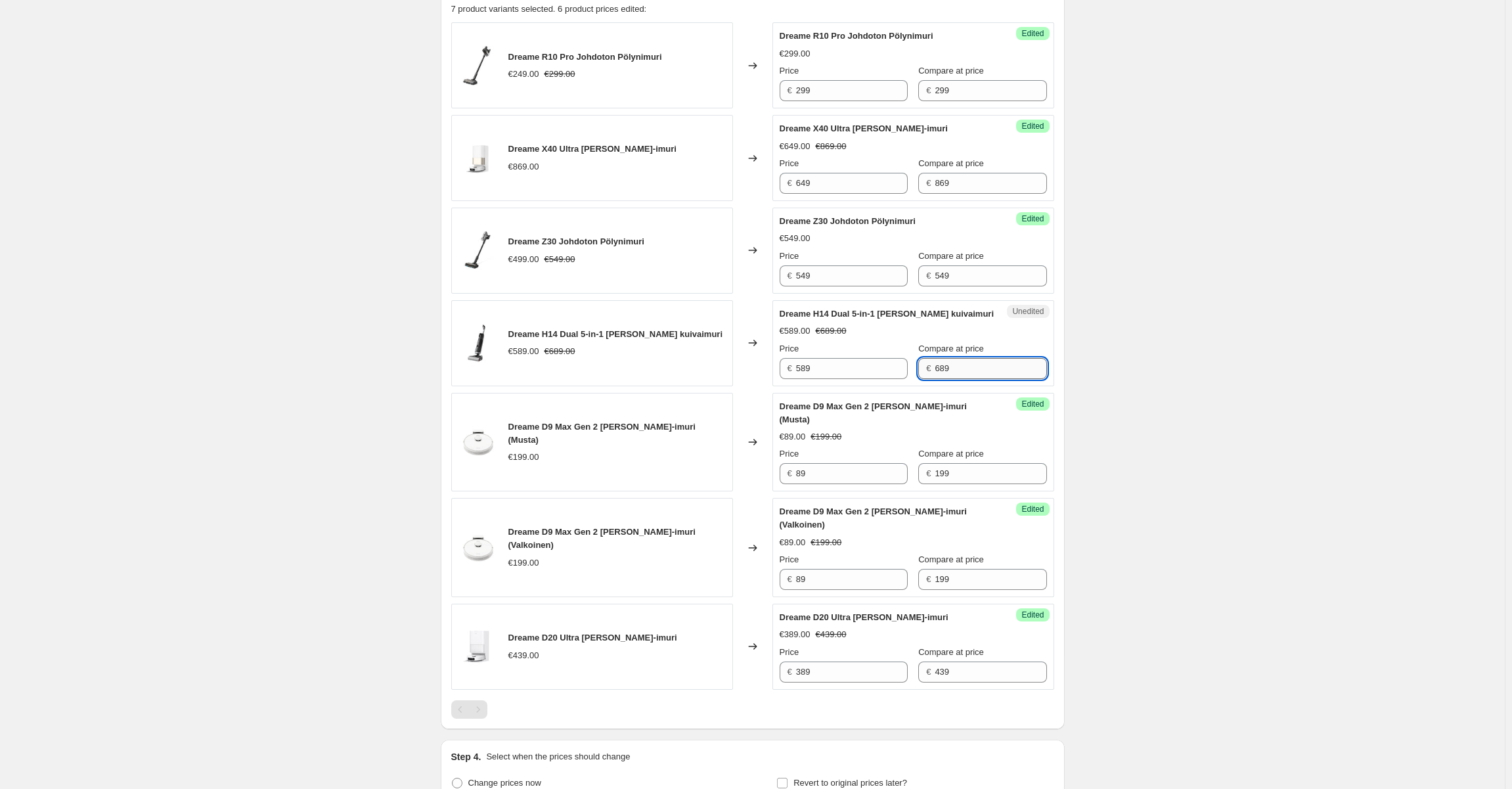
click at [966, 369] on input "689" at bounding box center [990, 369] width 112 height 21
click at [853, 374] on input "589" at bounding box center [851, 369] width 112 height 21
paste input "4"
click at [866, 340] on div "Dreame H14 Dual 5-in-1 [PERSON_NAME] kuivaimuri €589.00 €689.00 Price € 549 Com…" at bounding box center [913, 343] width 267 height 71
click at [951, 363] on input "689" at bounding box center [990, 369] width 112 height 21
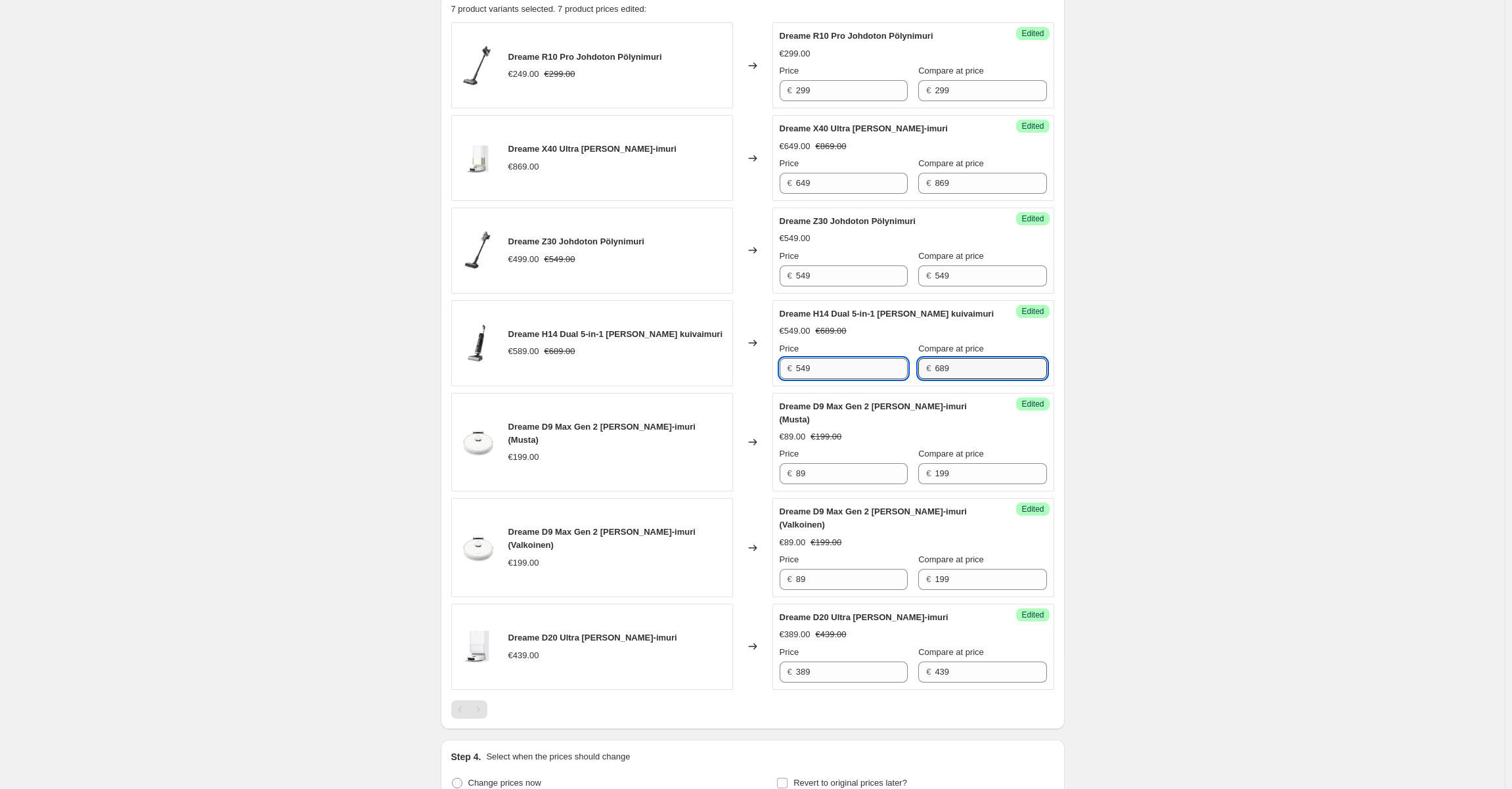
click at [853, 373] on input "549" at bounding box center [851, 369] width 112 height 21
paste input "68"
type input "689"
click at [863, 342] on div "Price" at bounding box center [844, 348] width 128 height 13
drag, startPoint x: 844, startPoint y: 378, endPoint x: 848, endPoint y: 356, distance: 22.4
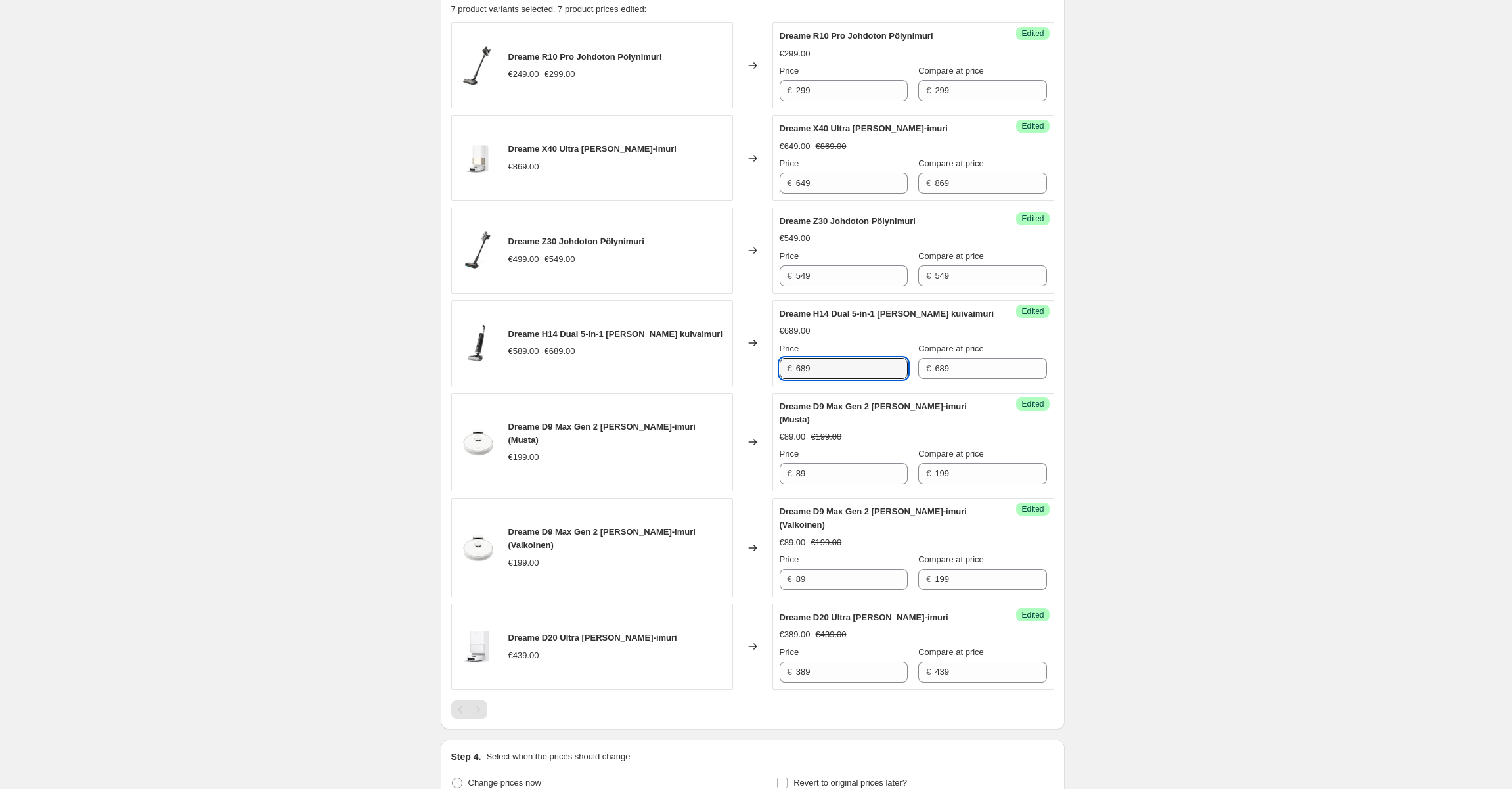
click at [844, 378] on input "689" at bounding box center [851, 369] width 112 height 21
click at [849, 354] on div "Price" at bounding box center [844, 348] width 128 height 13
drag, startPoint x: 797, startPoint y: 345, endPoint x: 718, endPoint y: 344, distance: 79.0
click at [788, 347] on span "Price" at bounding box center [790, 348] width 20 height 10
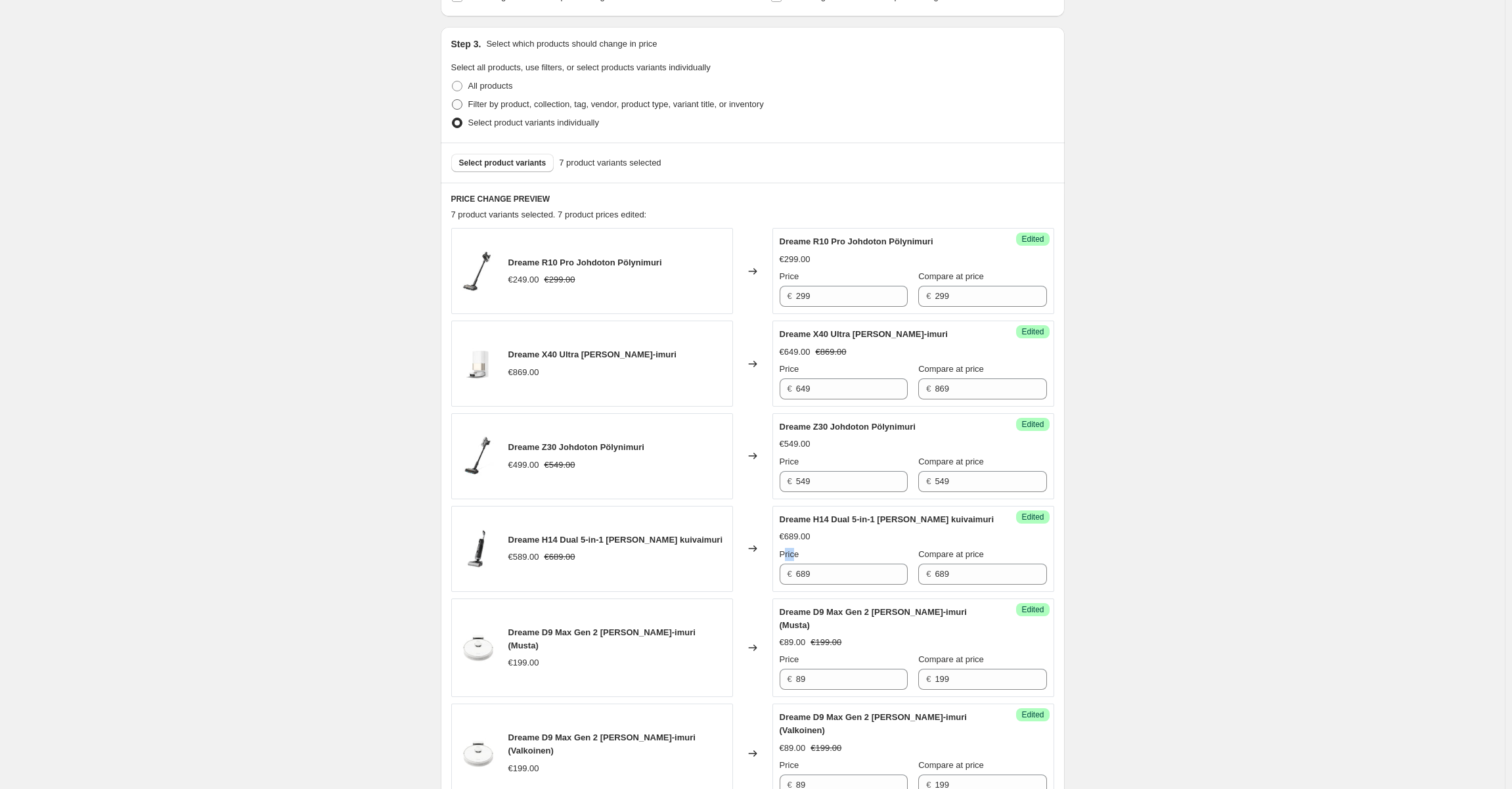
scroll to position [159, 0]
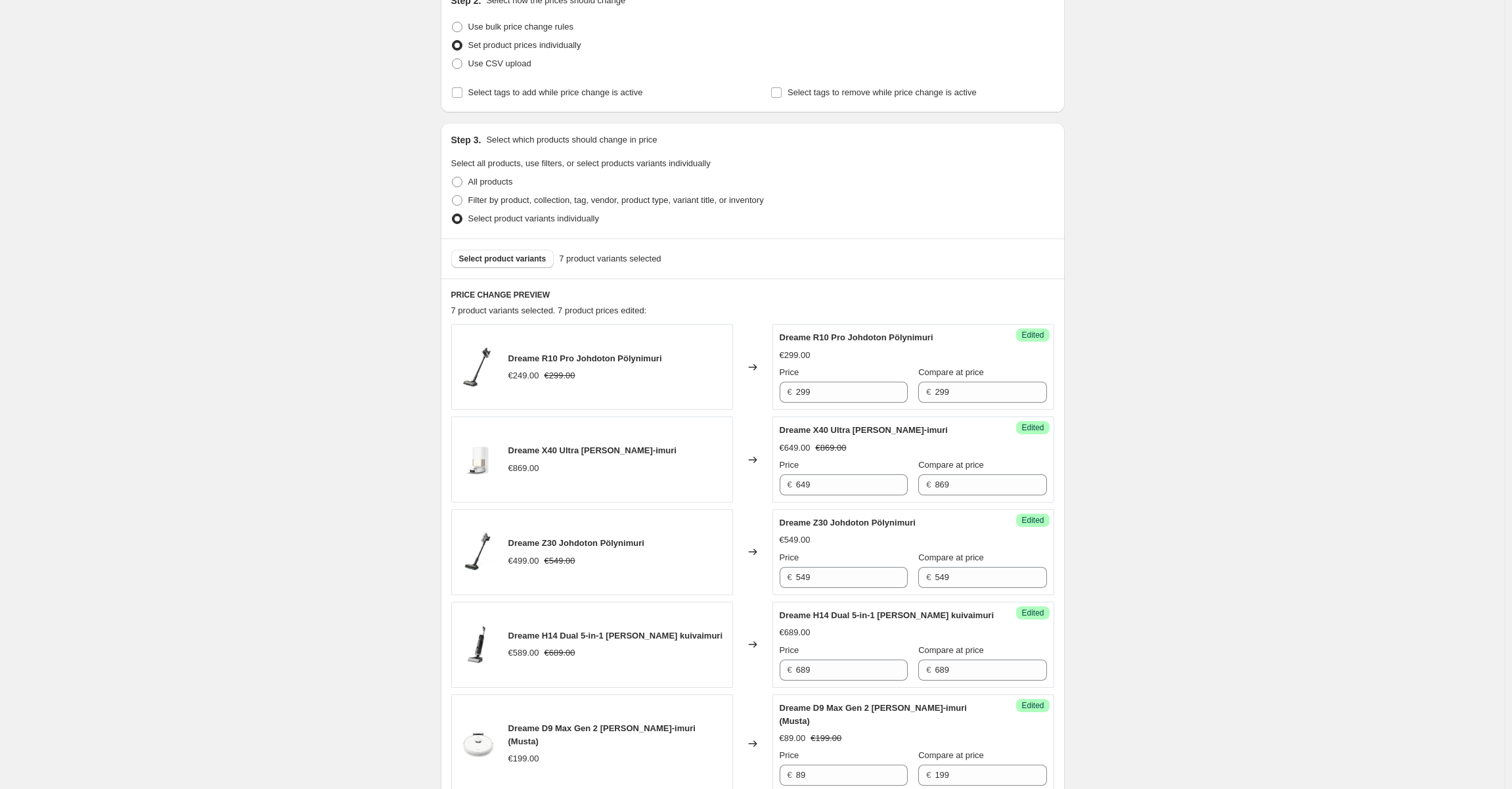
drag, startPoint x: 495, startPoint y: 239, endPoint x: 497, endPoint y: 250, distance: 11.2
click at [495, 240] on div "Select product variants 7 product variants selected" at bounding box center [753, 258] width 624 height 40
click at [500, 258] on span "Select product variants" at bounding box center [502, 259] width 87 height 11
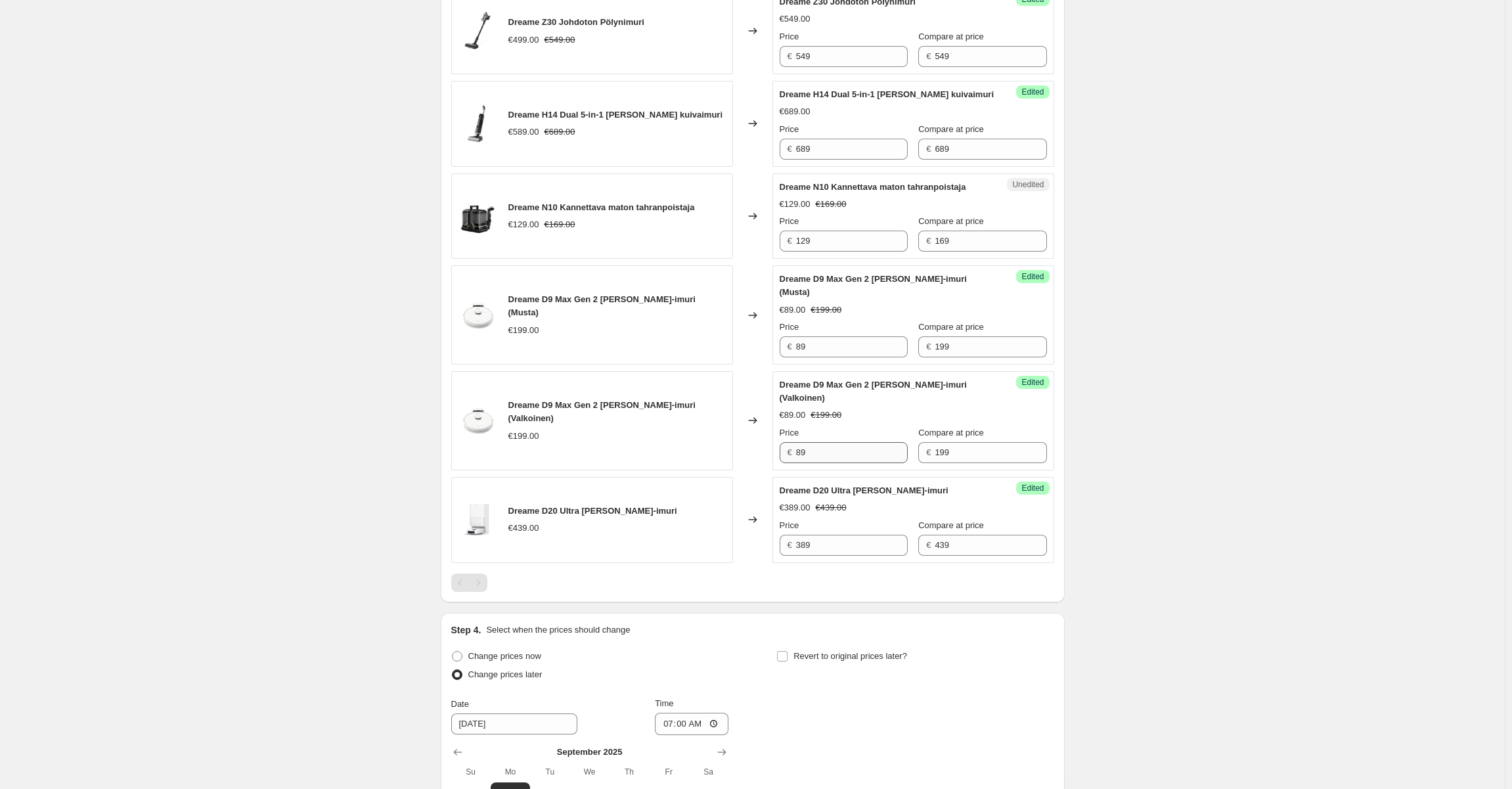
scroll to position [618, 0]
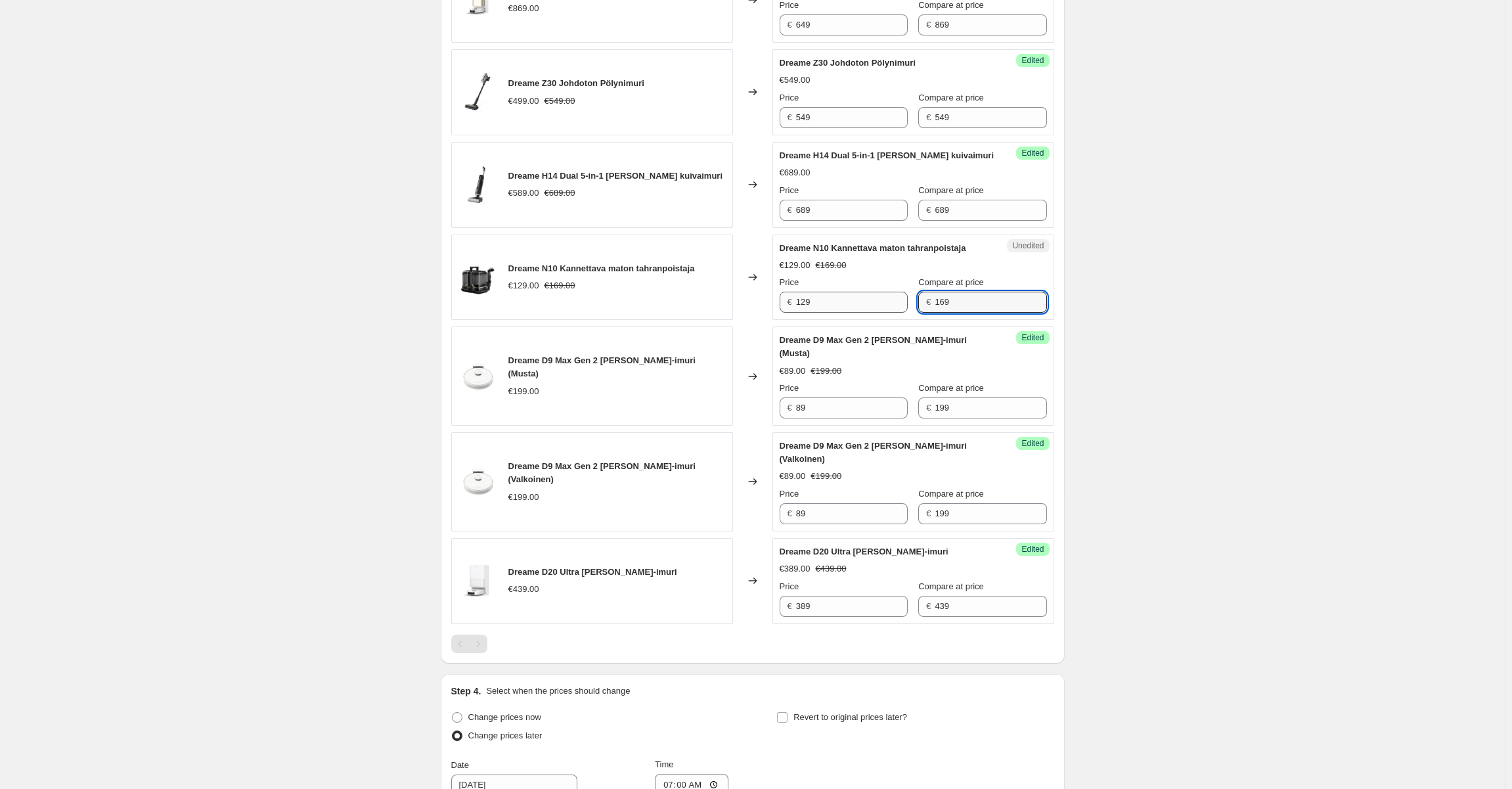
drag, startPoint x: 957, startPoint y: 303, endPoint x: 845, endPoint y: 300, distance: 112.0
click at [845, 300] on div "Price € 129 Compare at price € 169" at bounding box center [913, 294] width 267 height 36
click at [840, 300] on input "129" at bounding box center [851, 302] width 112 height 21
paste input "6"
type input "169"
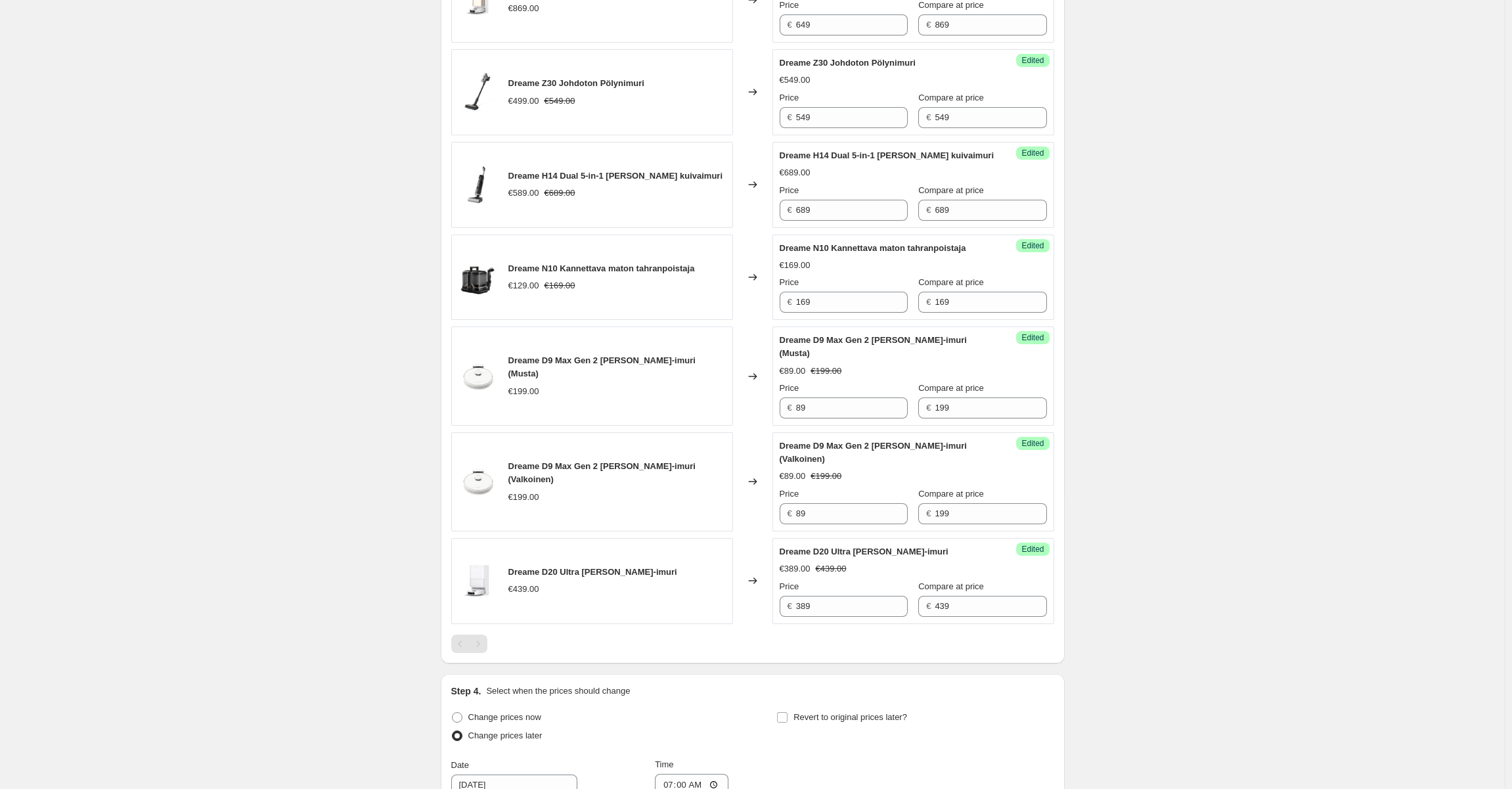
click at [1146, 286] on div "Create new price [MEDICAL_DATA]. This page is ready Create new price [MEDICAL_D…" at bounding box center [752, 236] width 1504 height 1709
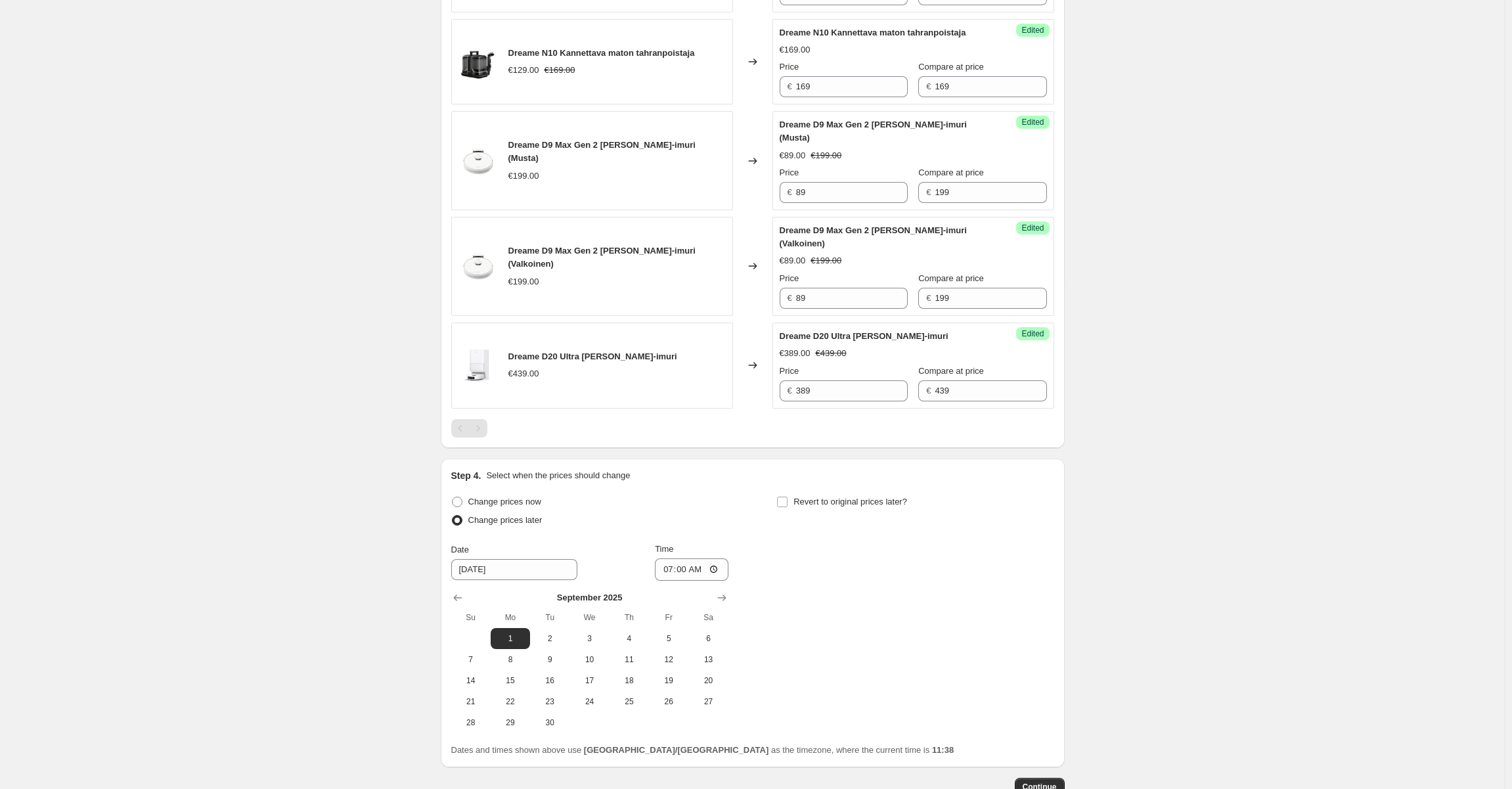
scroll to position [907, 0]
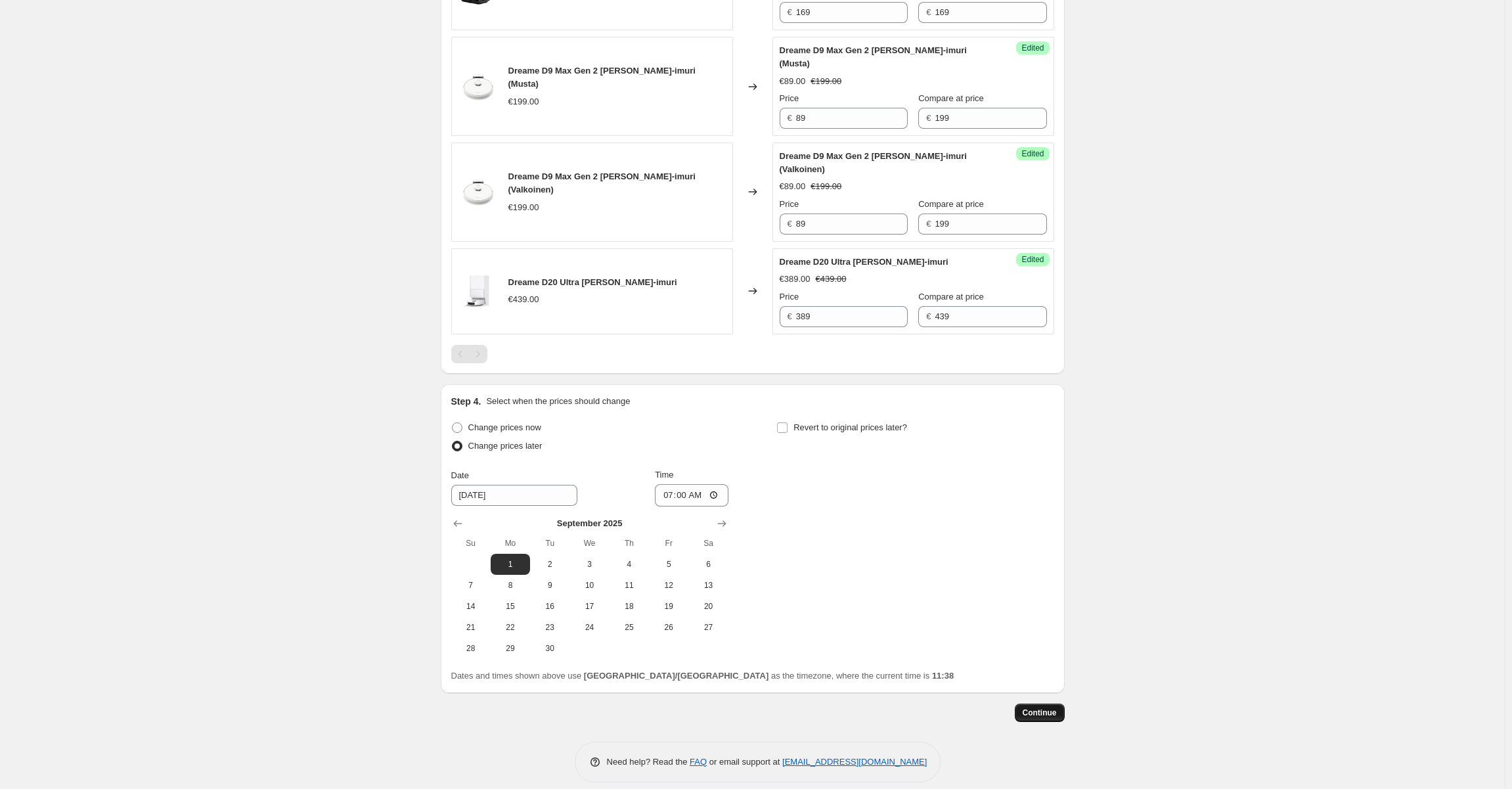
click at [1053, 707] on span "Continue" at bounding box center [1039, 712] width 34 height 11
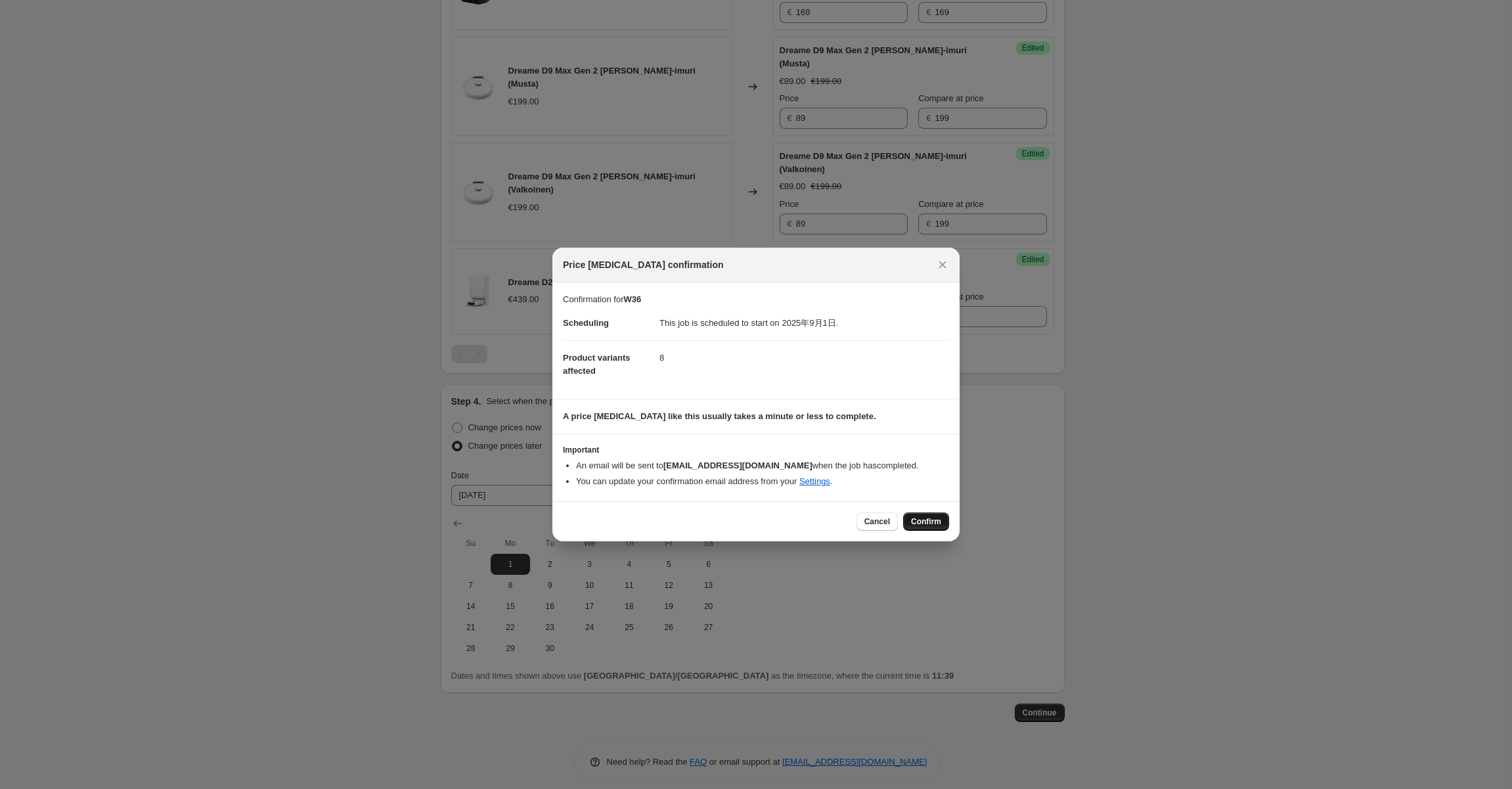
click at [916, 526] on span "Confirm" at bounding box center [926, 521] width 30 height 11
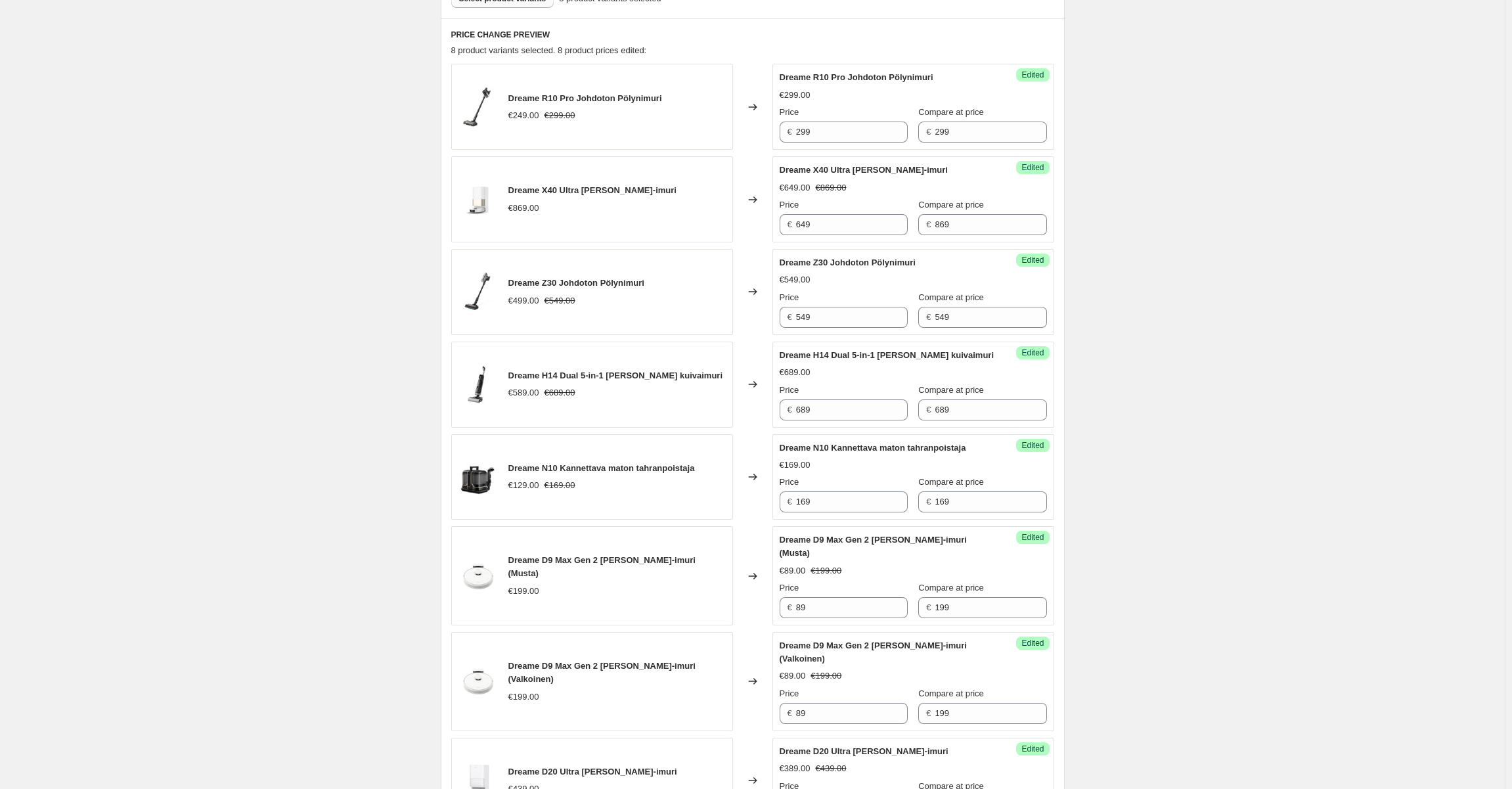
scroll to position [251, 0]
